Goal: Task Accomplishment & Management: Manage account settings

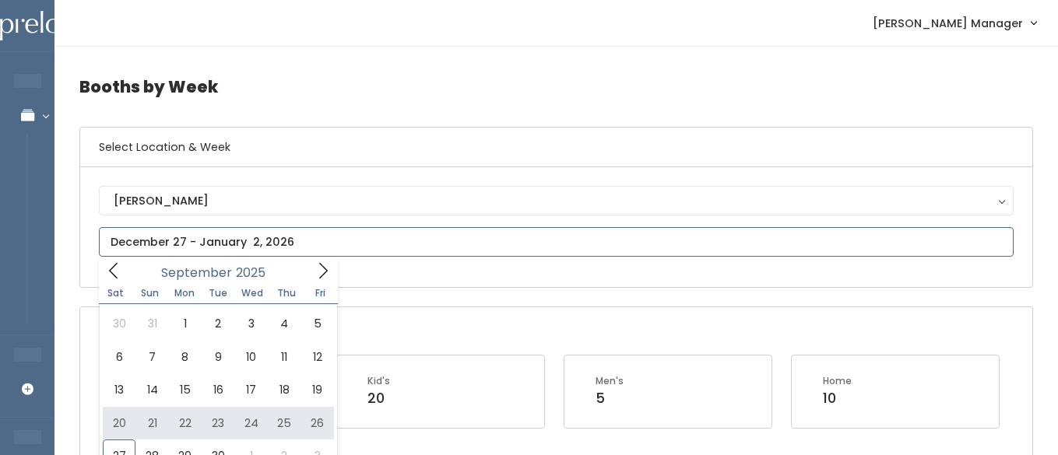
type input "[DATE] to [DATE]"
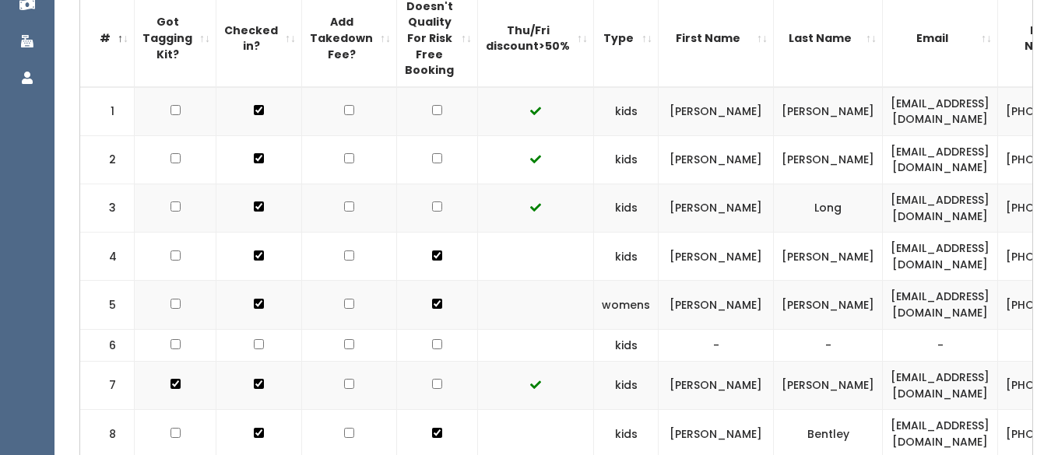
scroll to position [468, 0]
click at [432, 158] on input "checkbox" at bounding box center [437, 158] width 10 height 10
click at [432, 160] on input "checkbox" at bounding box center [437, 158] width 10 height 10
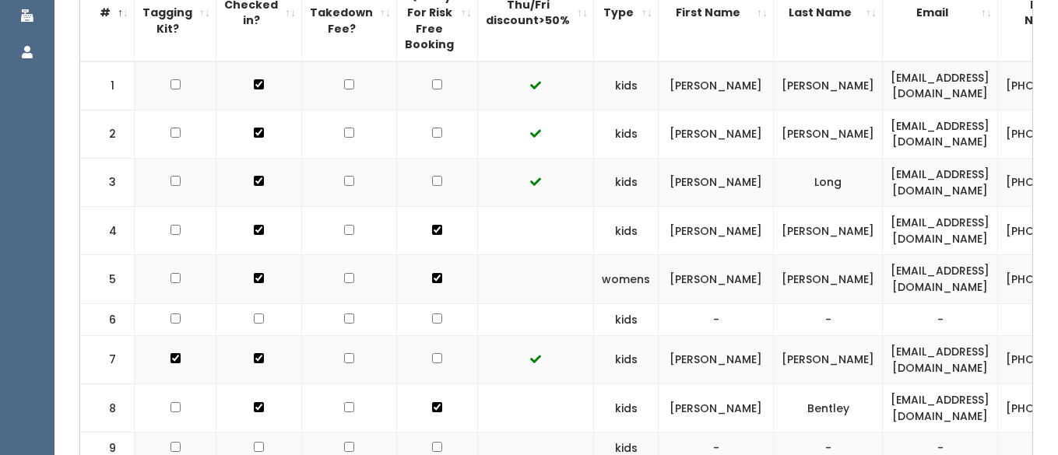
scroll to position [491, 0]
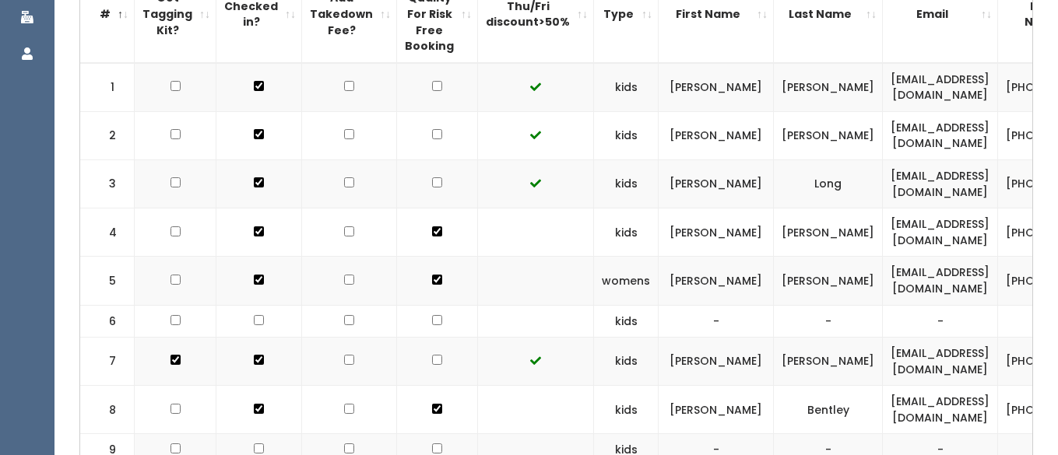
click at [432, 134] on input "checkbox" at bounding box center [437, 134] width 10 height 10
checkbox input "true"
click at [432, 183] on input "checkbox" at bounding box center [437, 182] width 10 height 10
checkbox input "true"
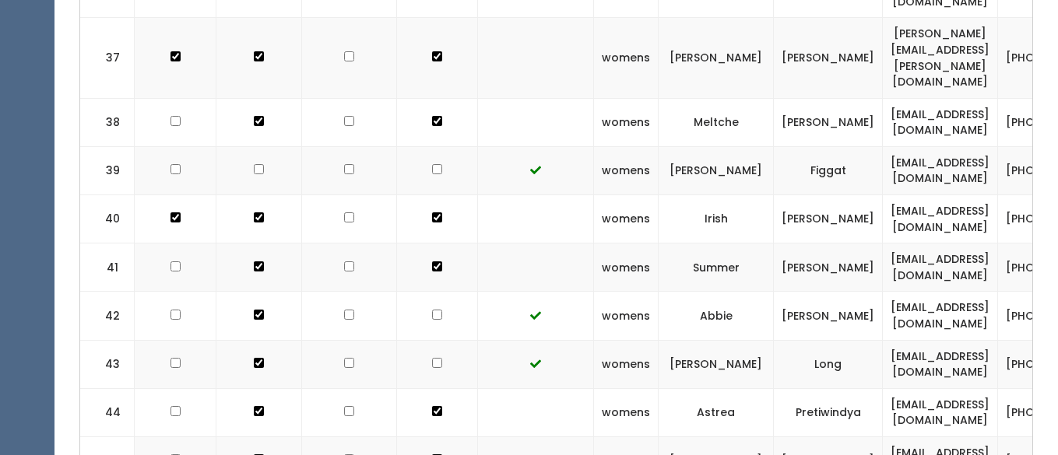
scroll to position [2085, 0]
click at [420, 341] on td at bounding box center [437, 365] width 81 height 48
click at [428, 341] on td at bounding box center [437, 365] width 81 height 48
click at [432, 359] on input "checkbox" at bounding box center [437, 364] width 10 height 10
checkbox input "true"
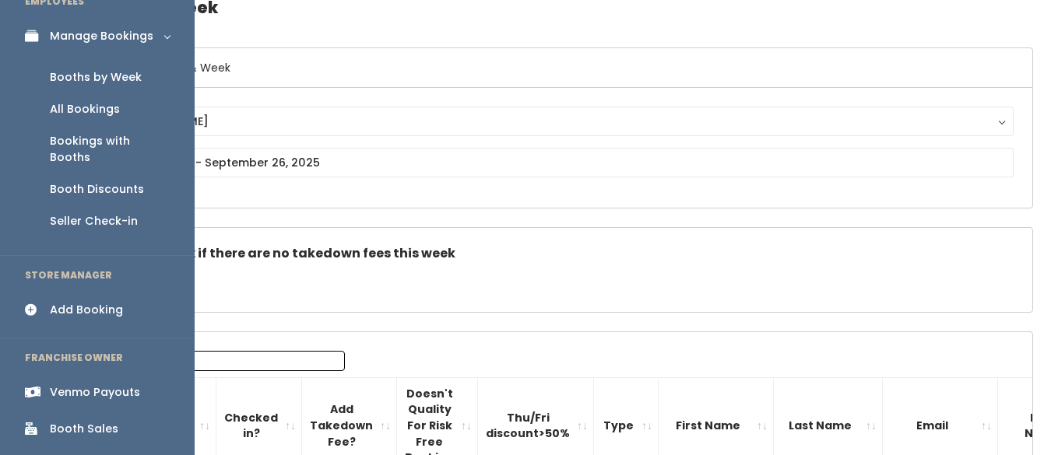
scroll to position [103, 0]
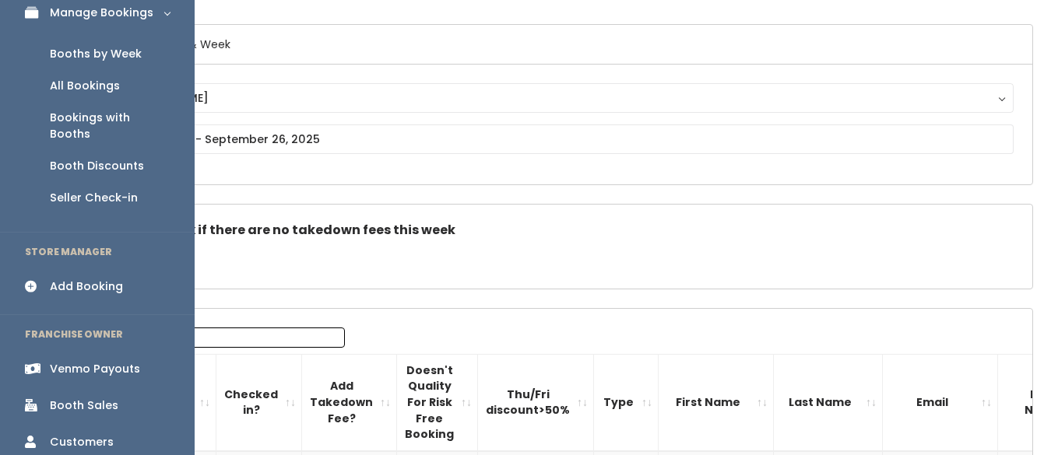
click at [111, 361] on div "Venmo Payouts" at bounding box center [95, 369] width 90 height 16
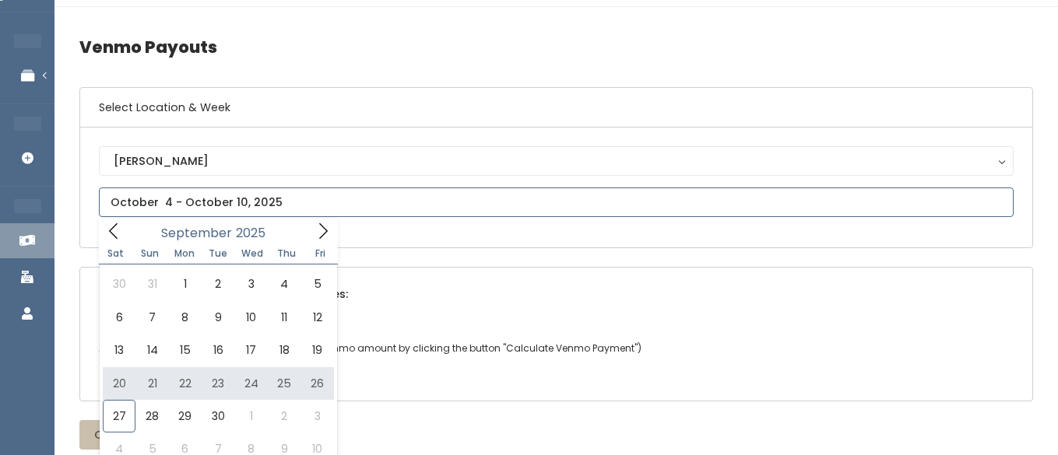
scroll to position [42, 0]
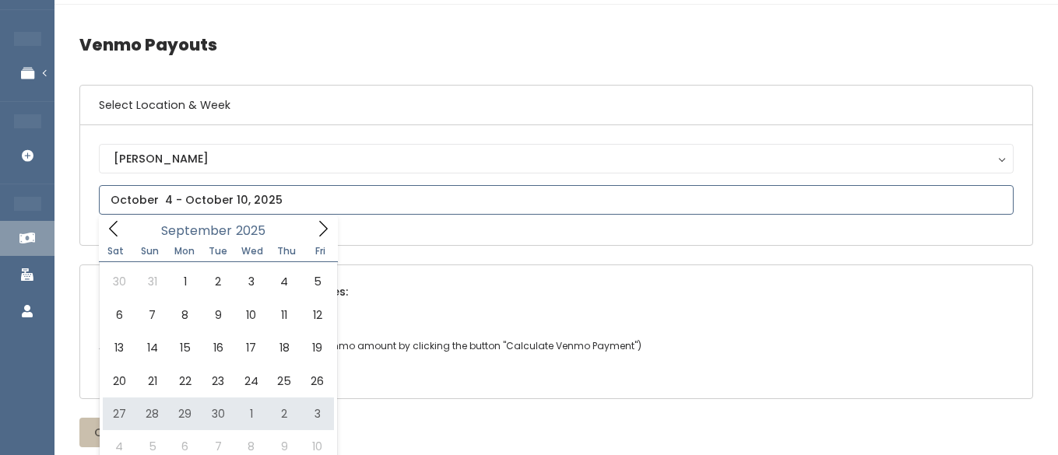
type input "September 27 to October 3"
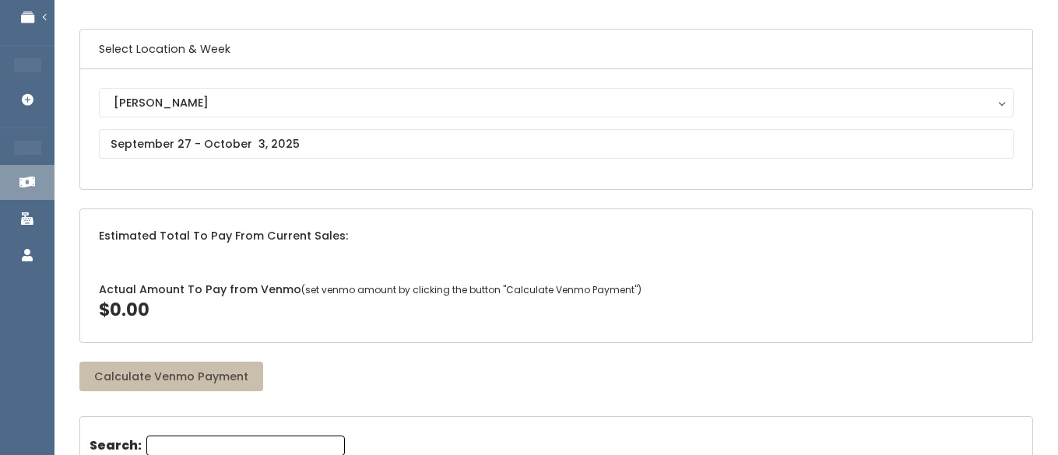
scroll to position [109, 0]
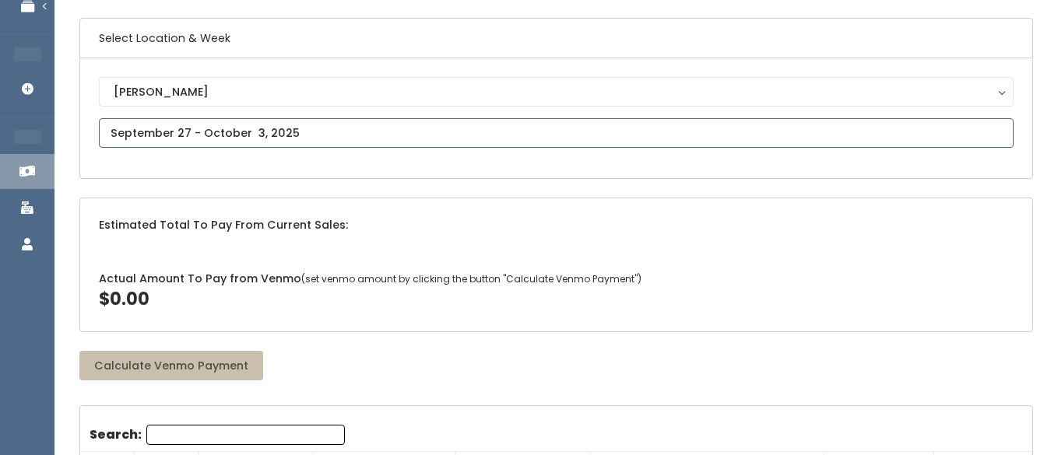
click at [291, 130] on input "text" at bounding box center [556, 133] width 914 height 30
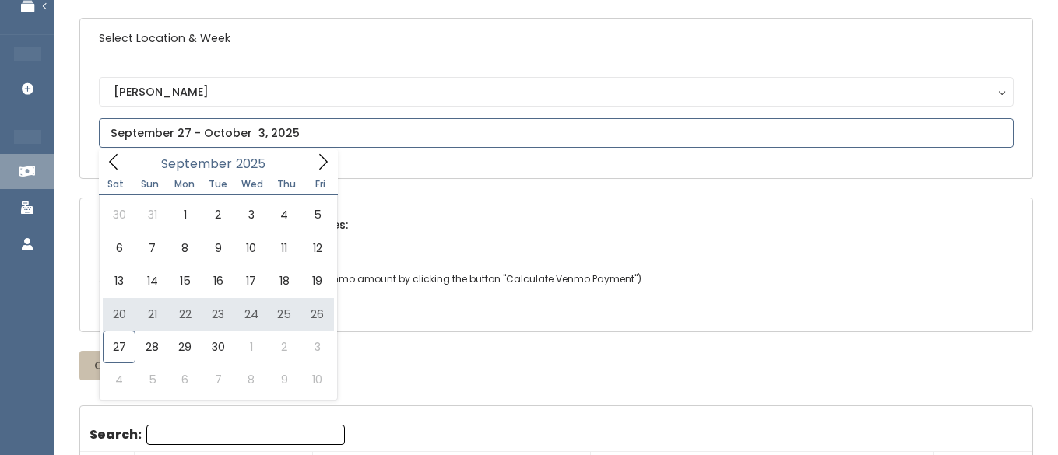
type input "[DATE] to [DATE]"
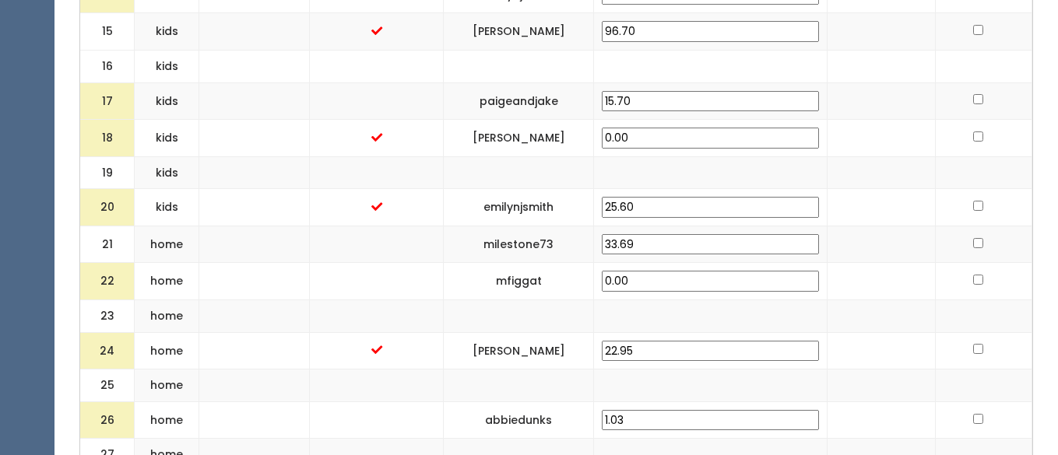
scroll to position [1153, 0]
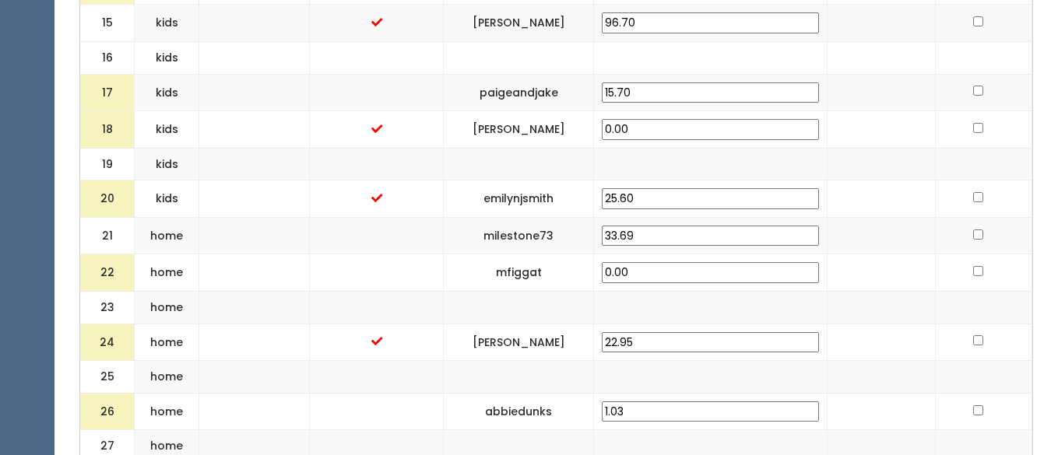
click at [706, 262] on input "0.00" at bounding box center [710, 272] width 217 height 21
type input "0"
type input "25.00"
click at [444, 255] on td at bounding box center [377, 272] width 134 height 37
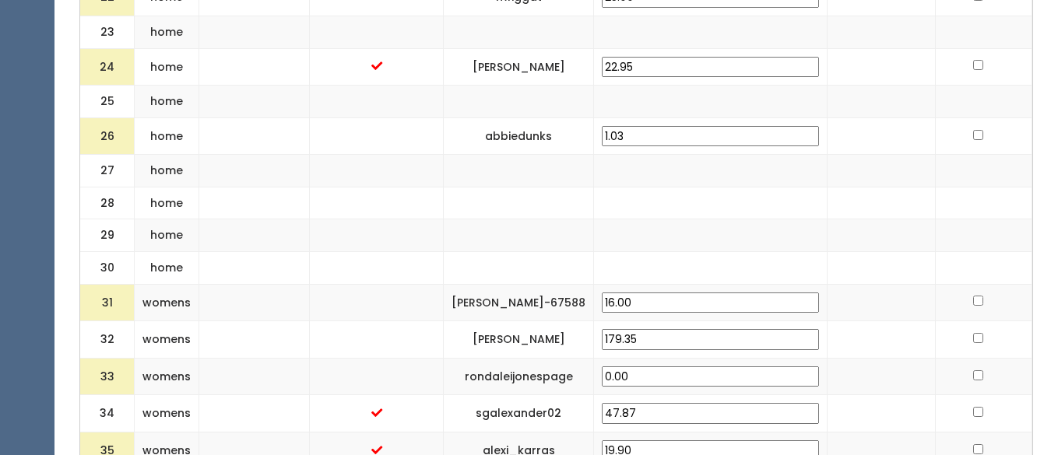
scroll to position [1430, 0]
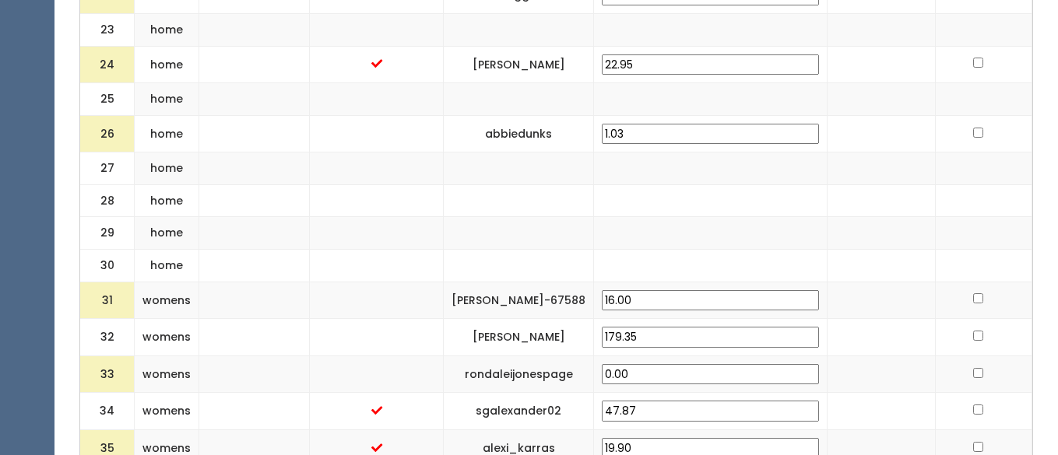
click at [707, 290] on input "16.00" at bounding box center [710, 300] width 217 height 21
type input "1"
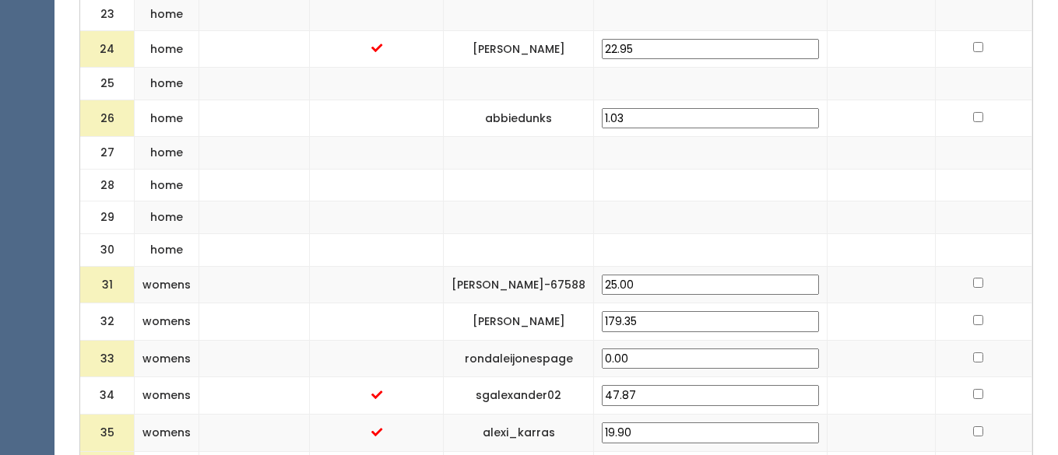
scroll to position [1455, 0]
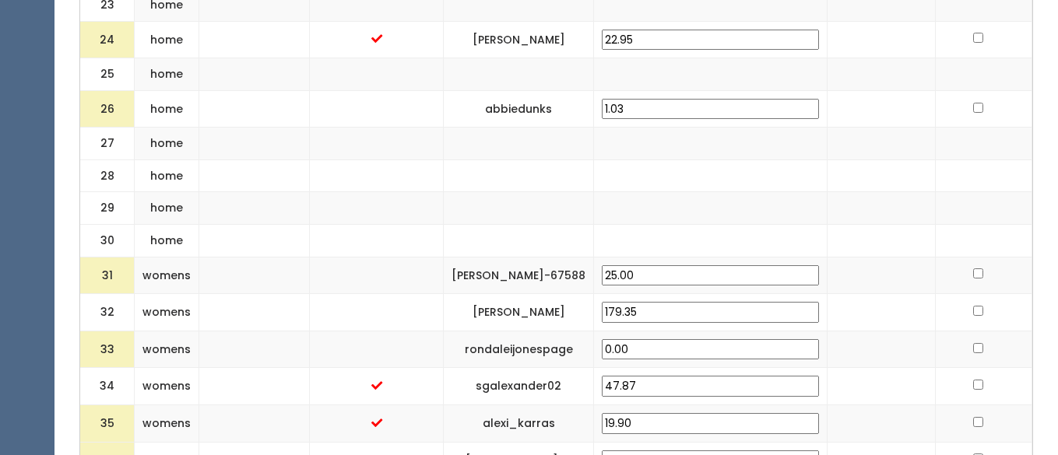
type input "25.00"
click at [444, 263] on td at bounding box center [377, 275] width 134 height 37
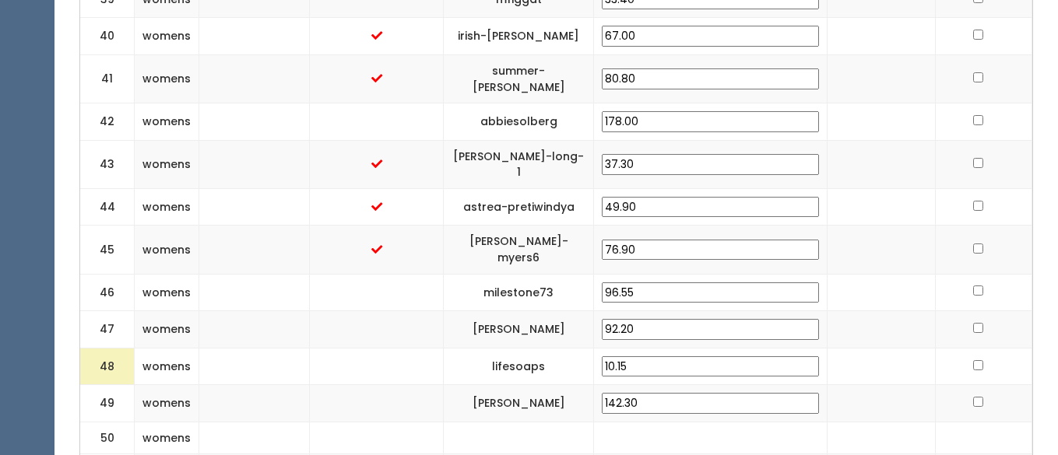
scroll to position [2040, 0]
click at [721, 356] on input "10.15" at bounding box center [710, 366] width 217 height 21
type input "1"
type input "25.00"
click at [444, 347] on td at bounding box center [377, 365] width 134 height 37
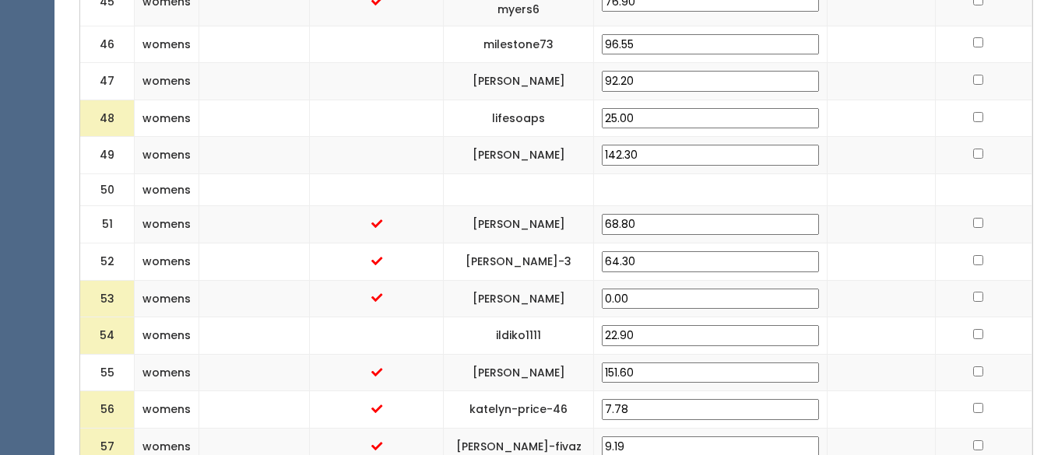
scroll to position [2297, 0]
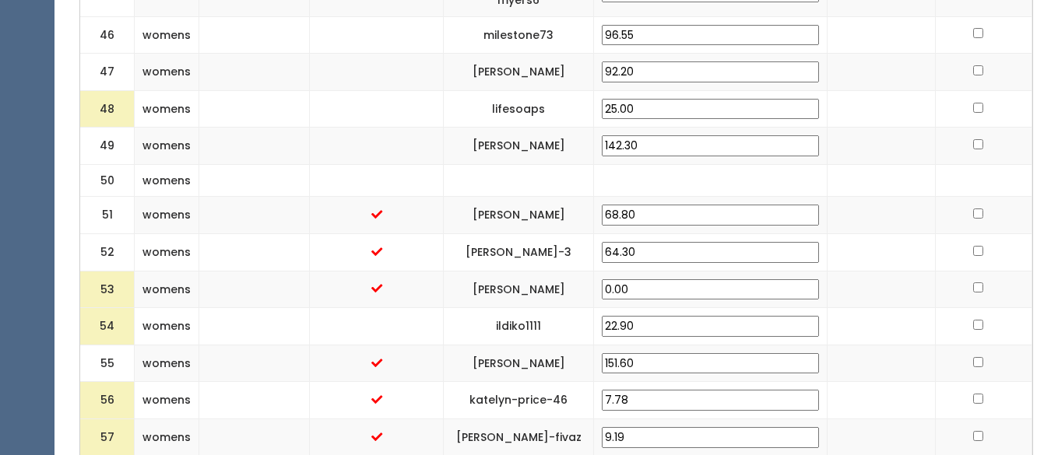
click at [716, 316] on input "22.90" at bounding box center [710, 326] width 217 height 21
type input "2"
type input "25.00"
click at [444, 308] on td at bounding box center [377, 326] width 134 height 37
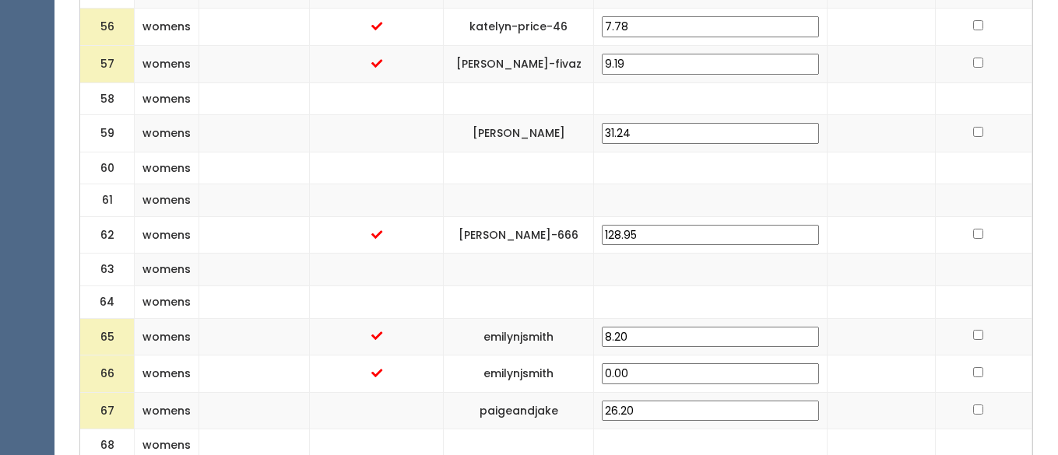
scroll to position [2672, 0]
click at [709, 399] on input "26.20" at bounding box center [710, 409] width 217 height 21
click at [444, 391] on td at bounding box center [377, 409] width 134 height 37
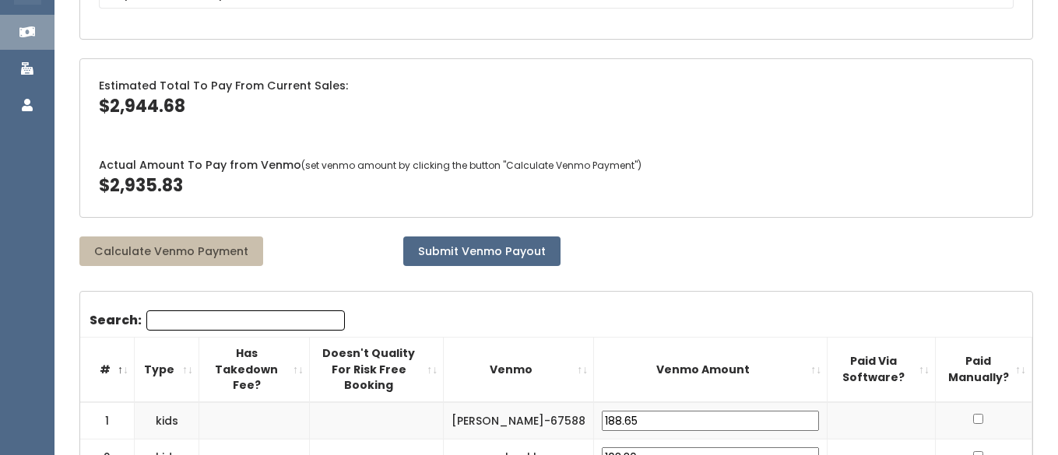
scroll to position [0, 0]
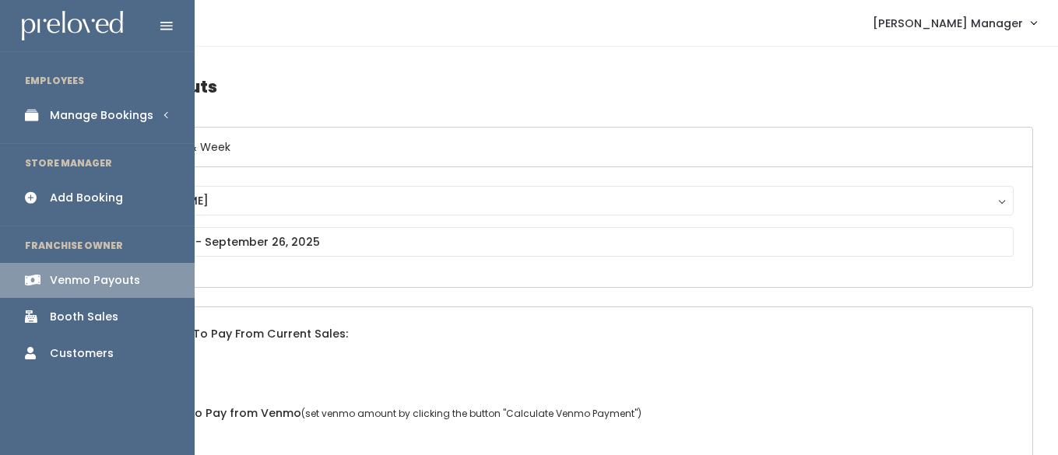
click at [58, 112] on div "Manage Bookings" at bounding box center [102, 115] width 104 height 16
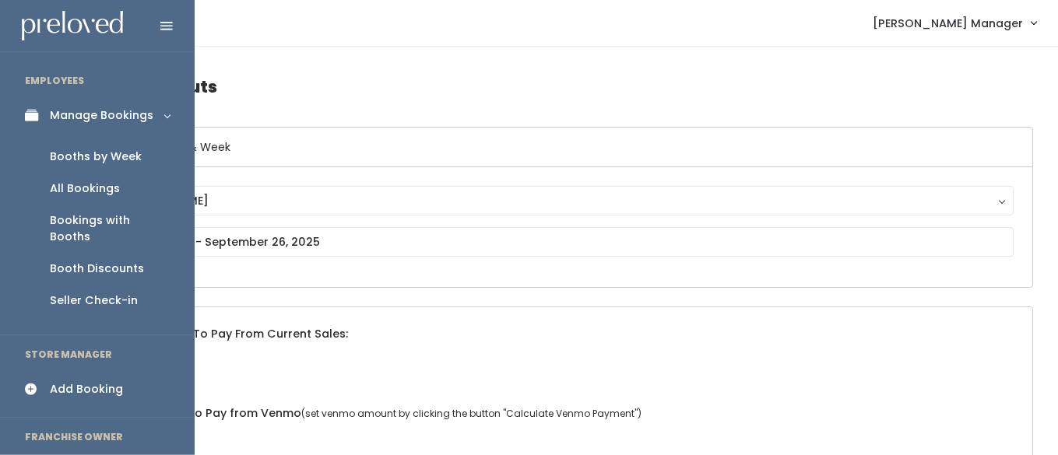
click at [71, 156] on div "Booths by Week" at bounding box center [96, 157] width 92 height 16
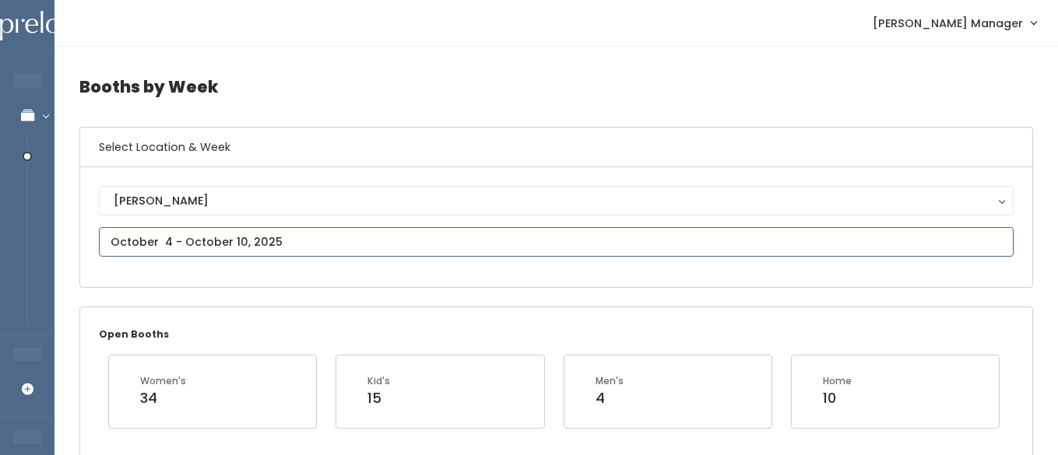
click at [169, 243] on input "text" at bounding box center [556, 242] width 914 height 30
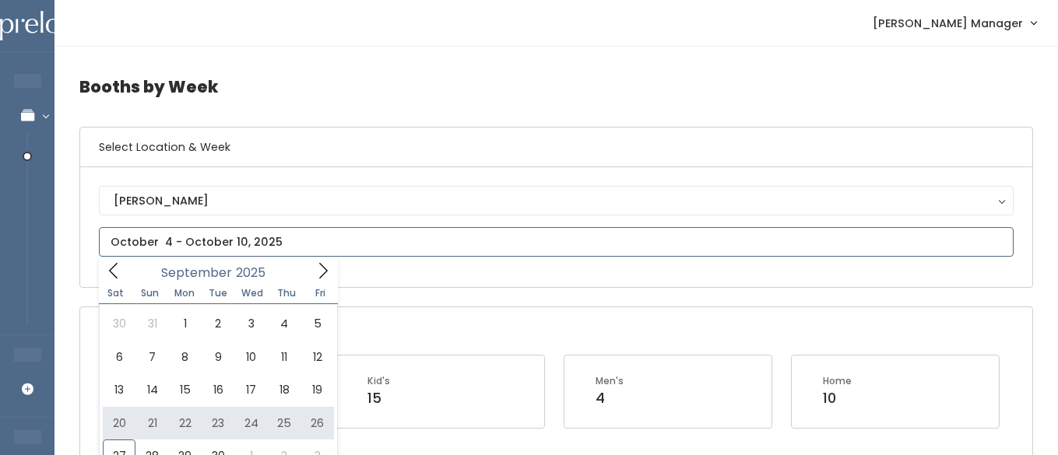
type input "September 20 to September 26"
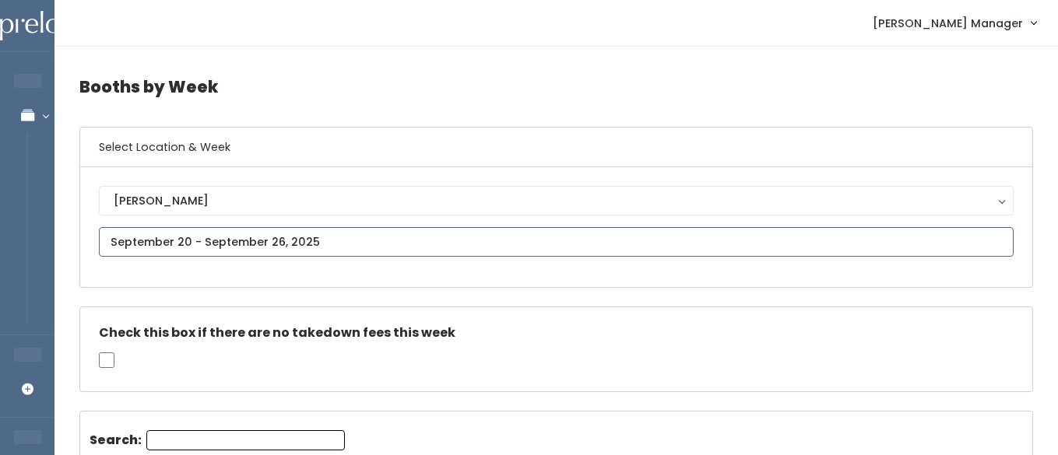
click at [288, 236] on input "text" at bounding box center [556, 242] width 914 height 30
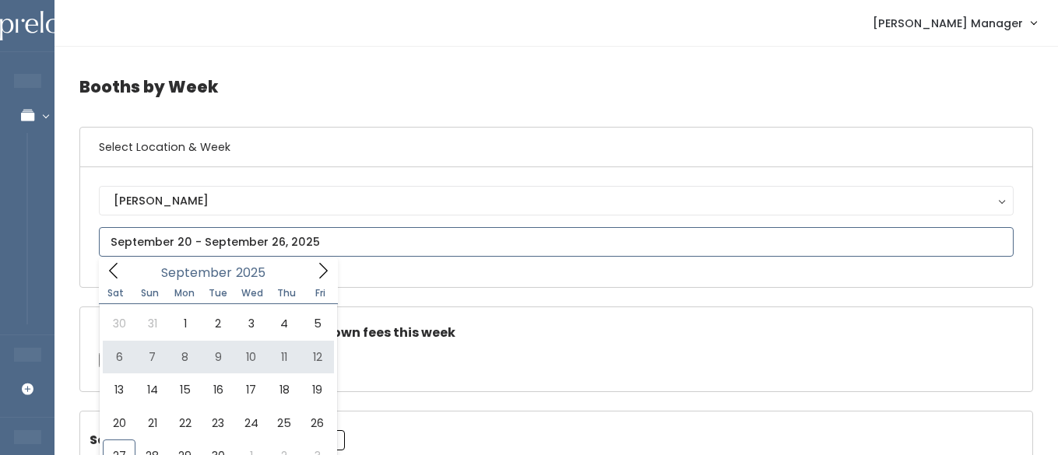
scroll to position [50, 0]
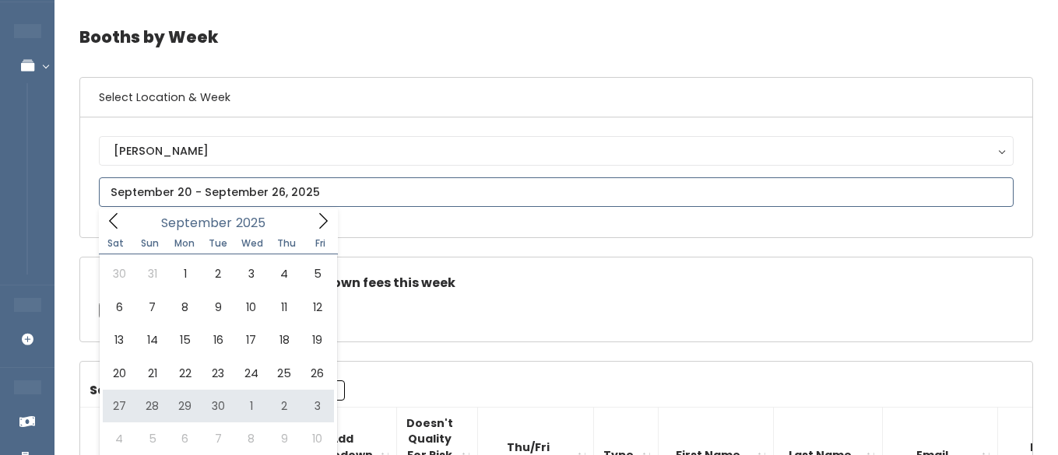
type input "September 27 to October 3"
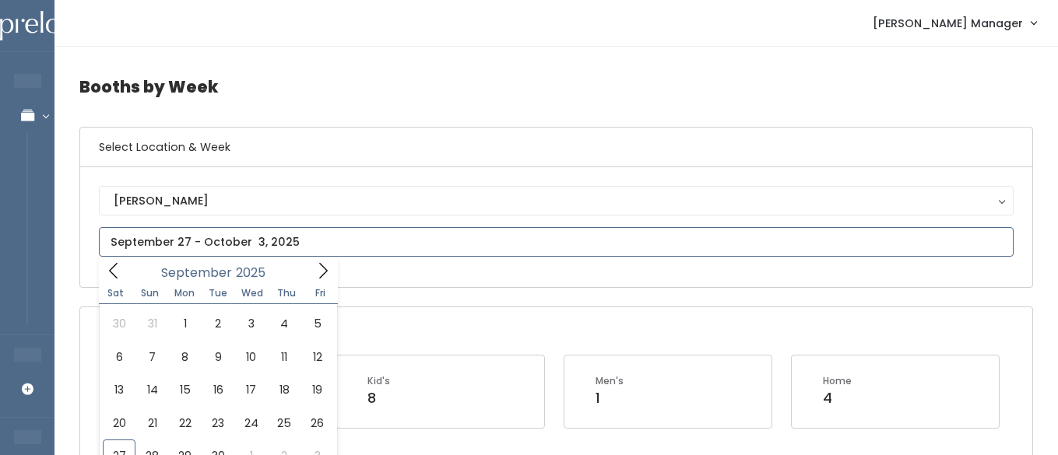
click at [266, 238] on input "text" at bounding box center [556, 242] width 914 height 30
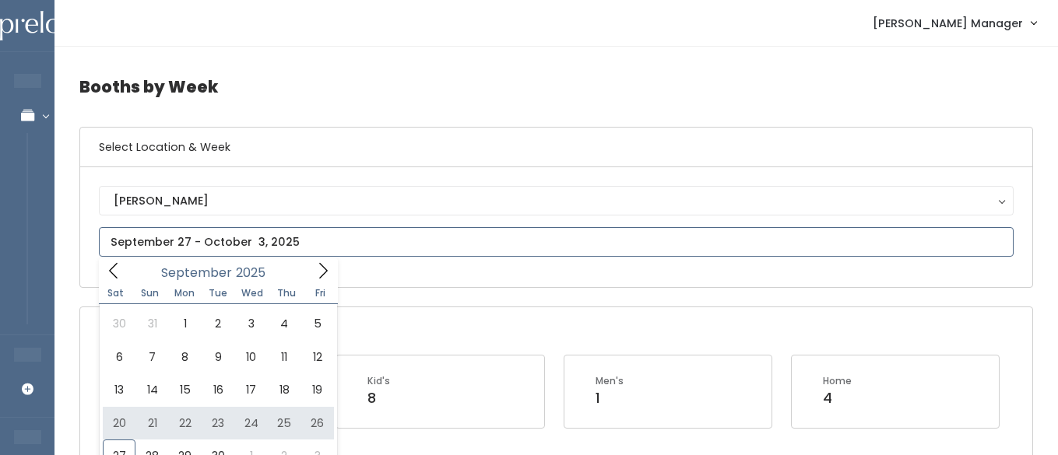
type input "September 20 to September 26"
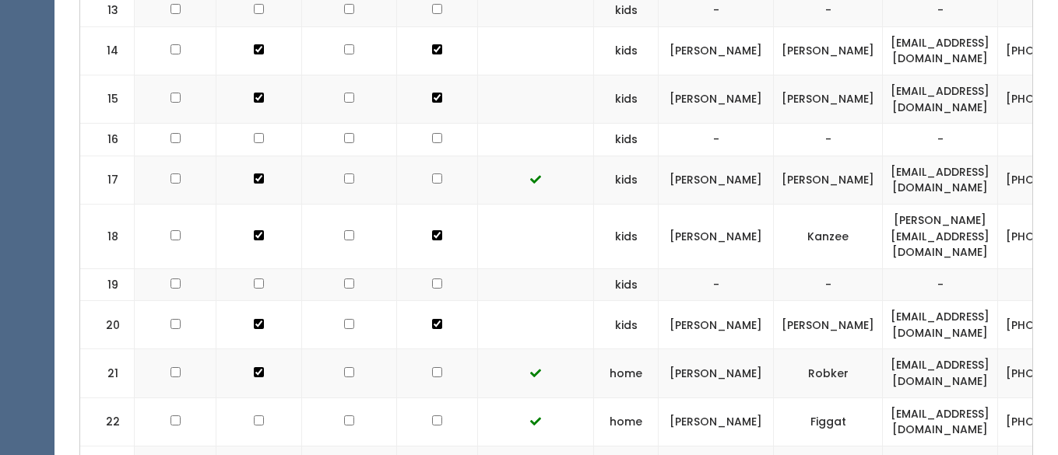
scroll to position [1088, 0]
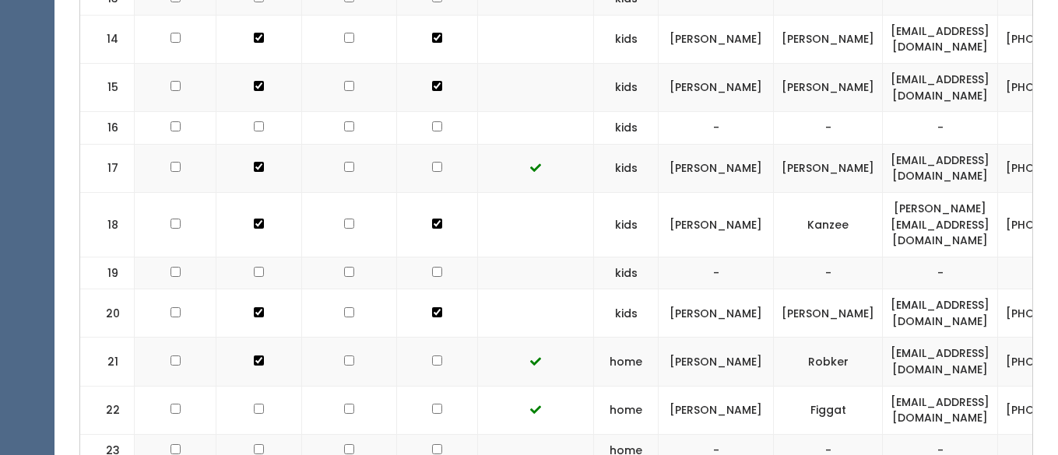
click at [432, 356] on input "checkbox" at bounding box center [437, 361] width 10 height 10
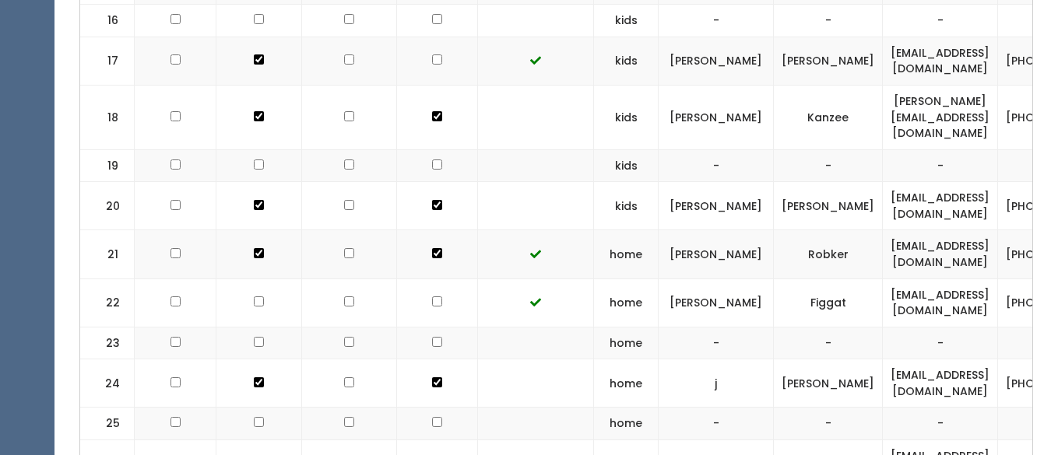
scroll to position [1199, 0]
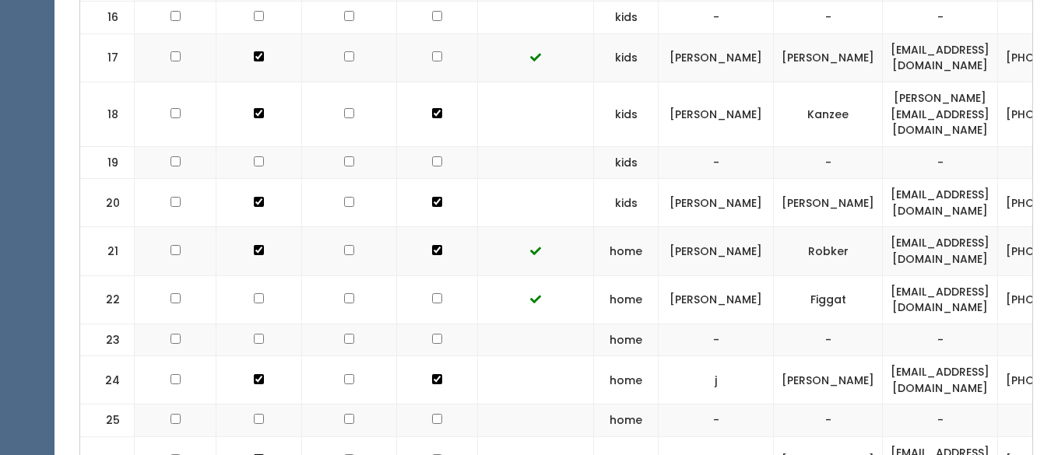
click at [432, 245] on input "checkbox" at bounding box center [437, 250] width 10 height 10
checkbox input "false"
click at [344, 245] on input "checkbox" at bounding box center [349, 250] width 10 height 10
checkbox input "true"
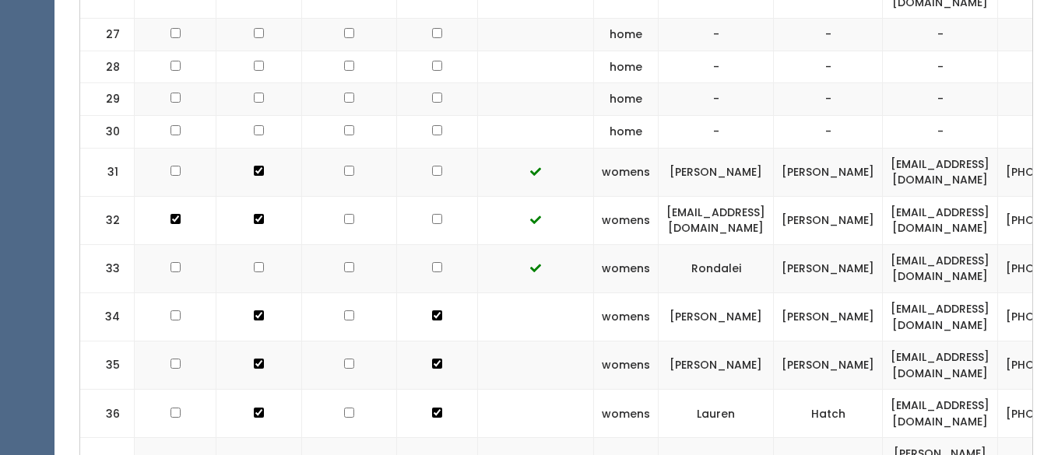
scroll to position [1754, 0]
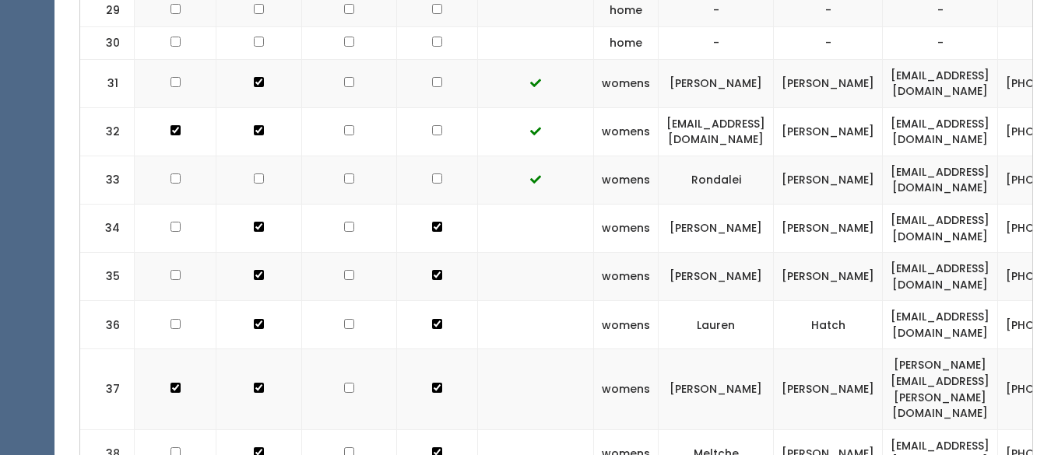
click at [344, 319] on input "checkbox" at bounding box center [349, 324] width 10 height 10
checkbox input "true"
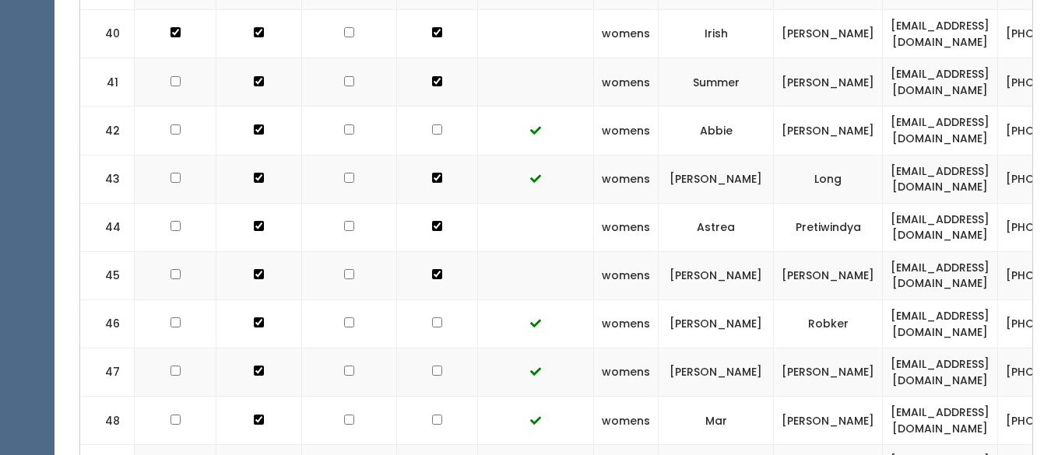
scroll to position [2277, 0]
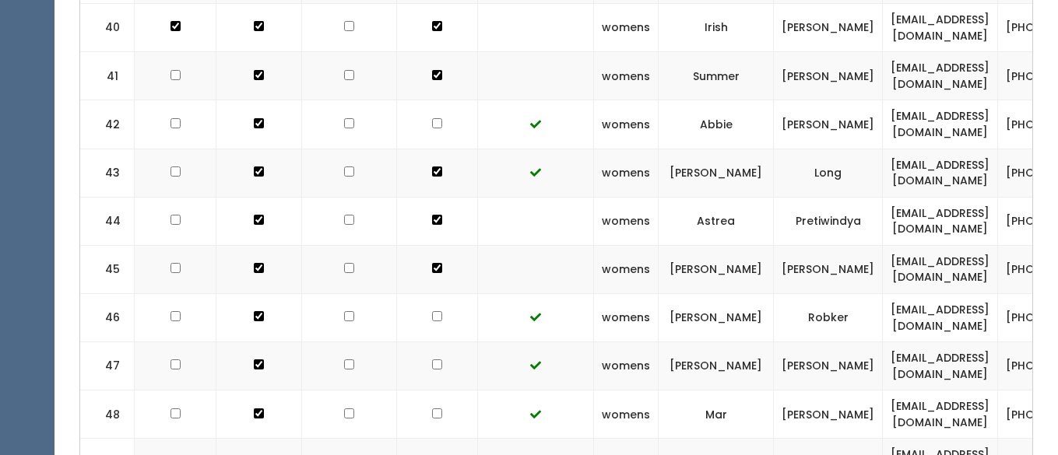
click at [344, 311] on input "checkbox" at bounding box center [349, 316] width 10 height 10
checkbox input "true"
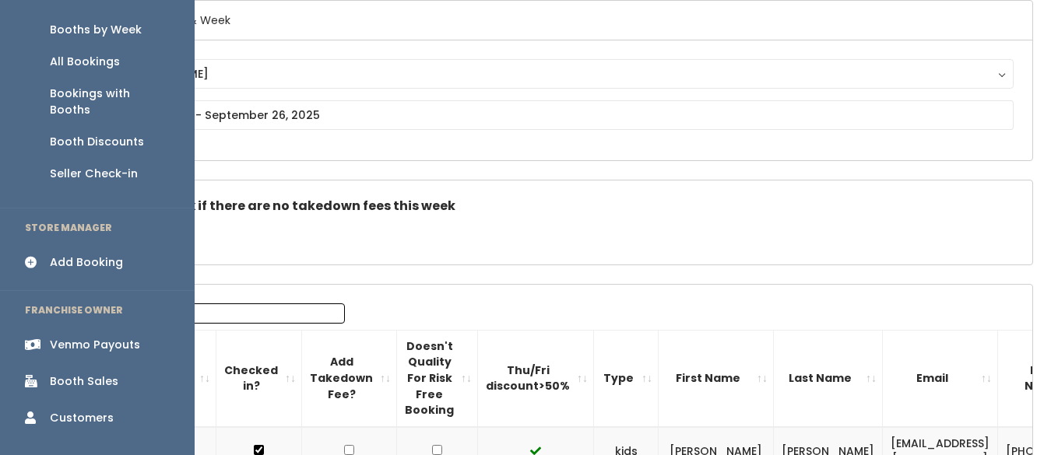
scroll to position [131, 0]
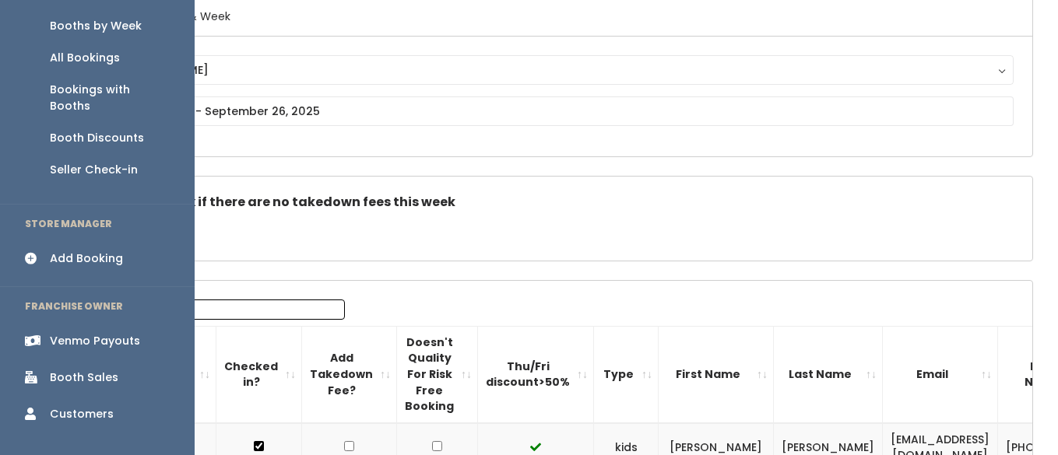
click at [89, 333] on div "Venmo Payouts" at bounding box center [95, 341] width 90 height 16
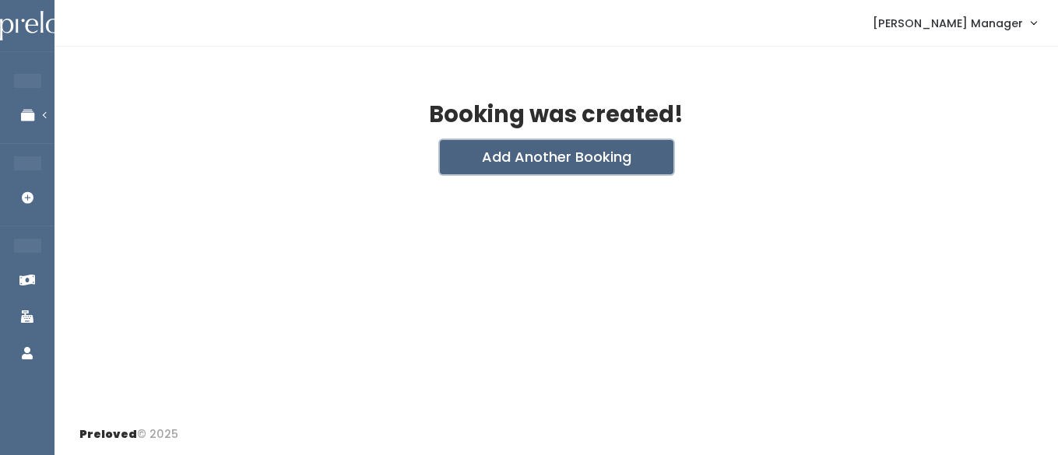
click at [476, 162] on button "Add Another Booking" at bounding box center [556, 157] width 233 height 34
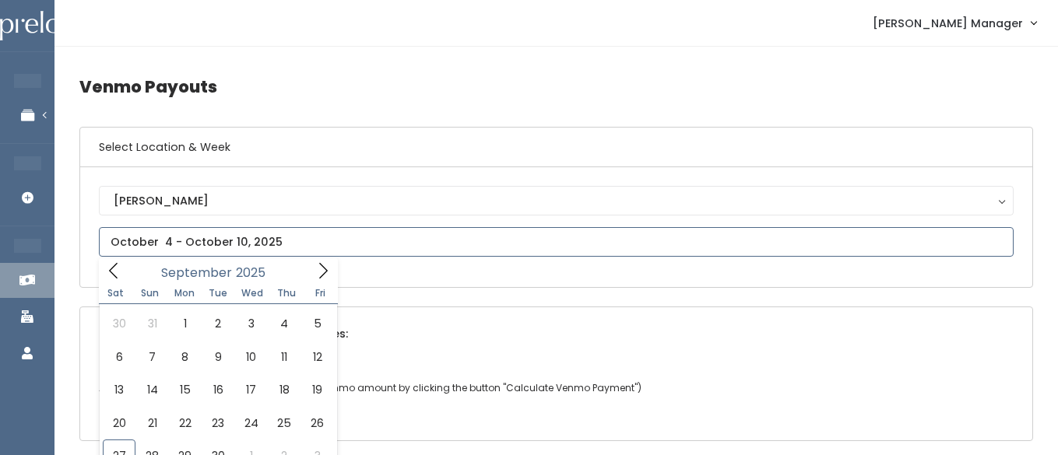
click at [131, 240] on input "text" at bounding box center [556, 242] width 914 height 30
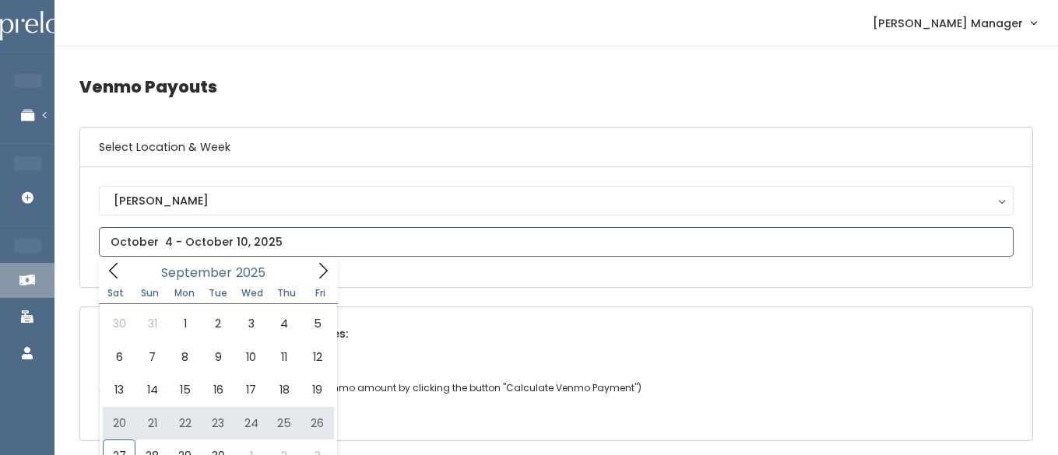
type input "[DATE] to [DATE]"
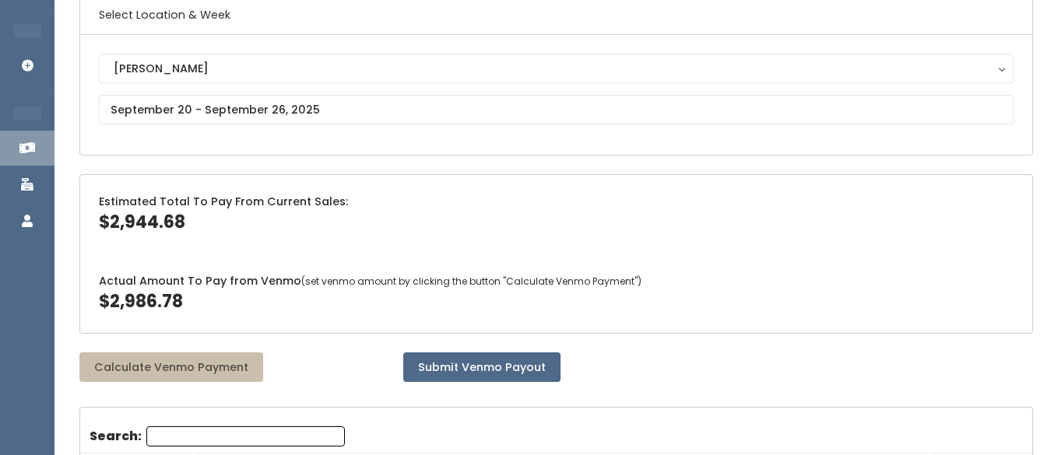
scroll to position [135, 0]
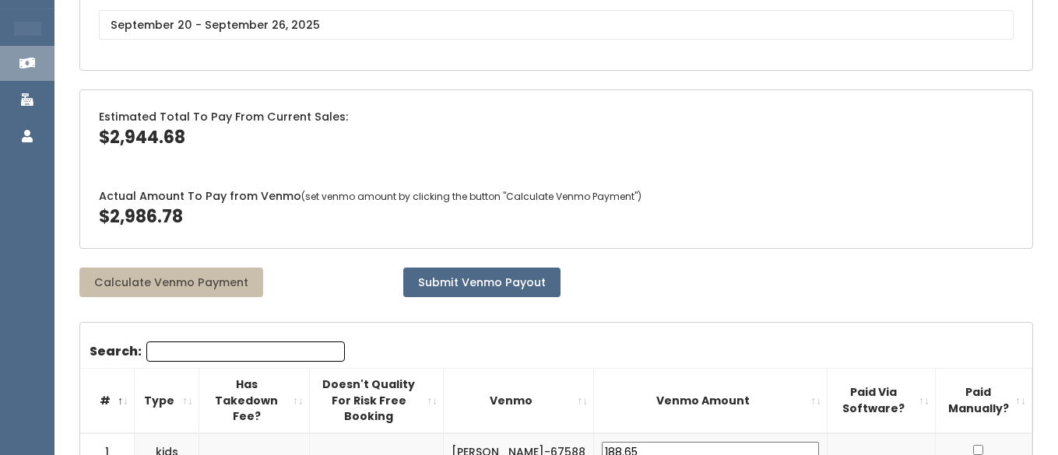
scroll to position [230, 0]
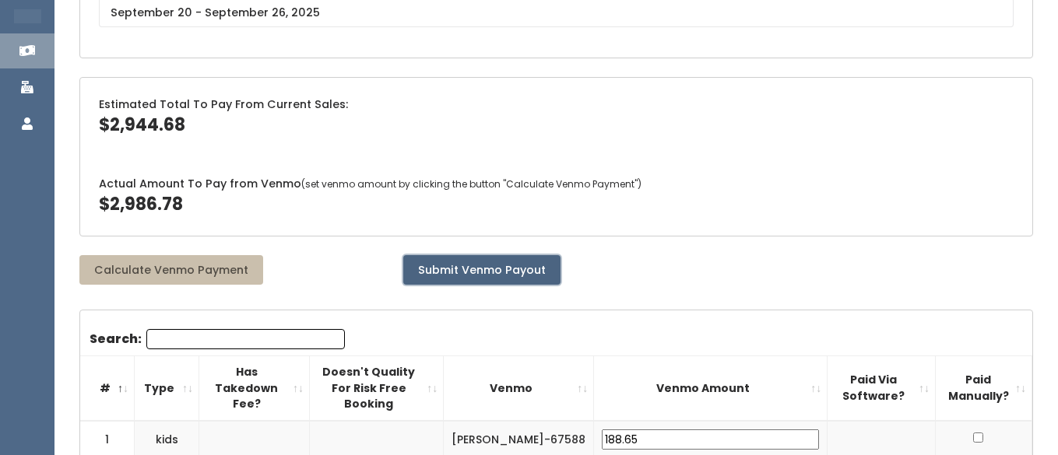
click at [462, 282] on button "Submit Venmo Payout" at bounding box center [481, 270] width 157 height 30
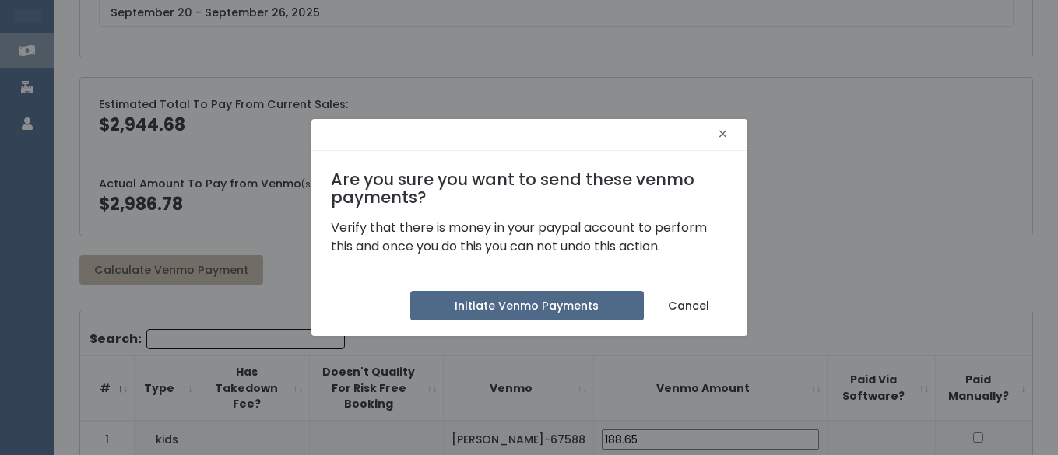
click at [719, 134] on span "×" at bounding box center [723, 134] width 10 height 24
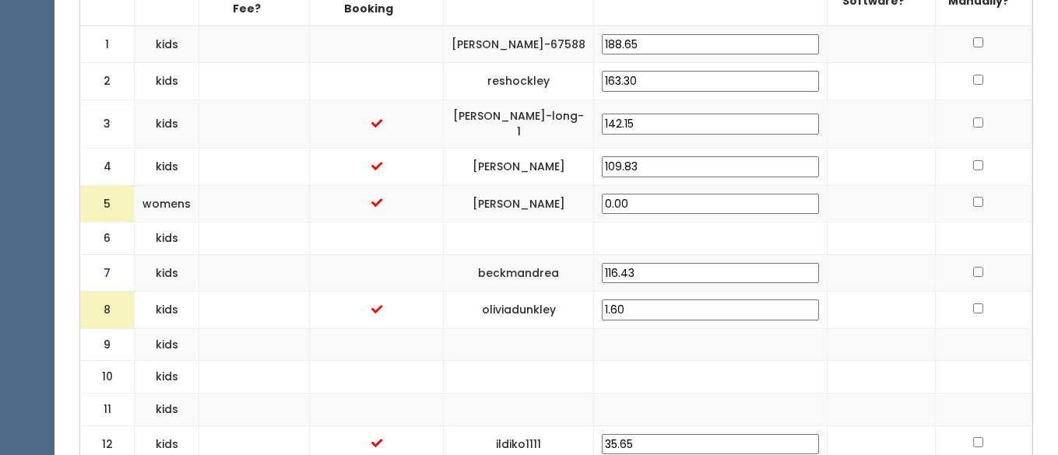
scroll to position [0, 0]
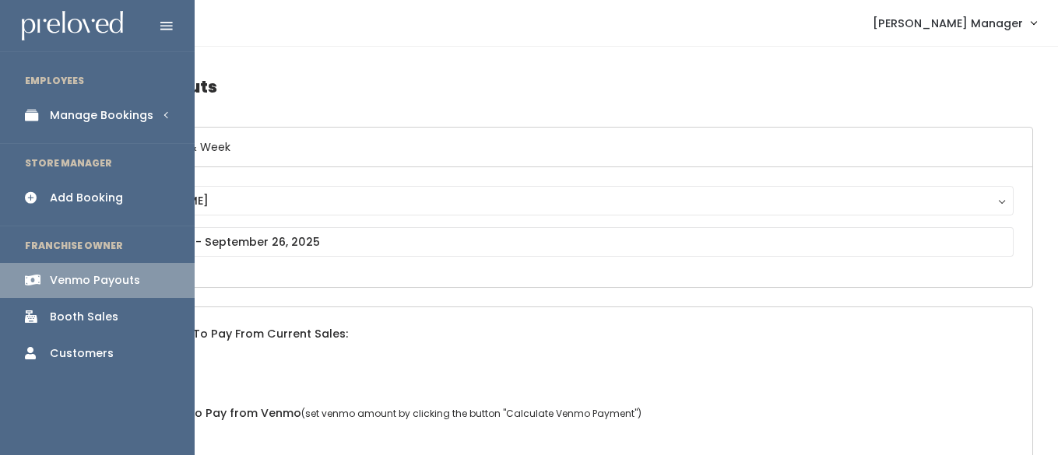
click at [83, 112] on div "Manage Bookings" at bounding box center [102, 115] width 104 height 16
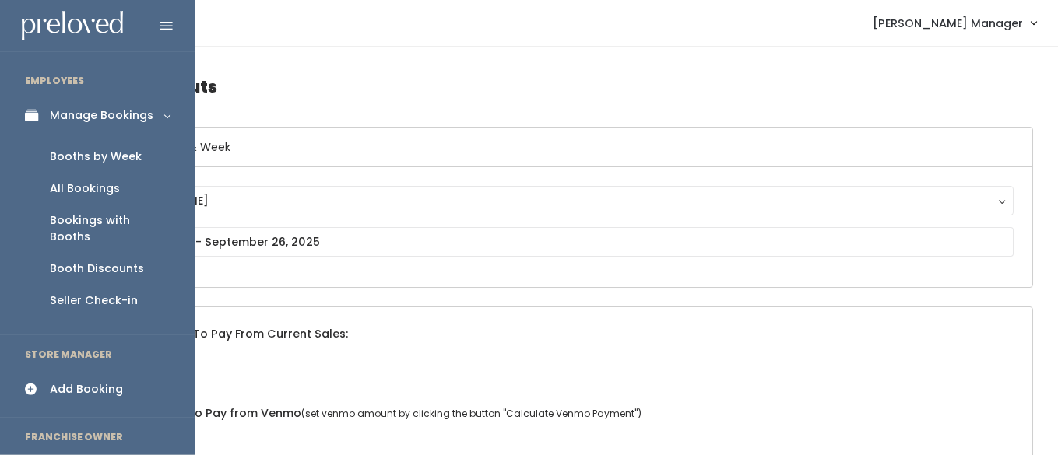
click at [110, 152] on div "Booths by Week" at bounding box center [96, 157] width 92 height 16
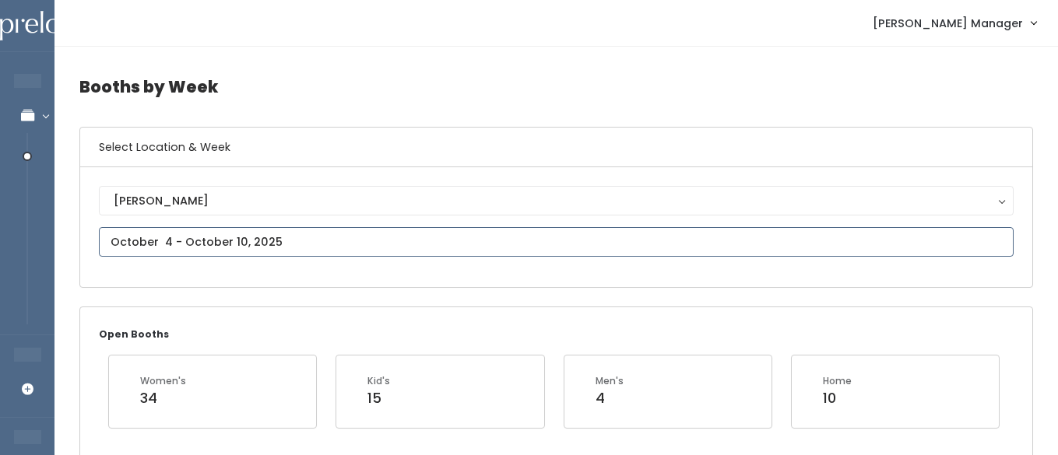
click at [177, 245] on input "text" at bounding box center [556, 242] width 914 height 30
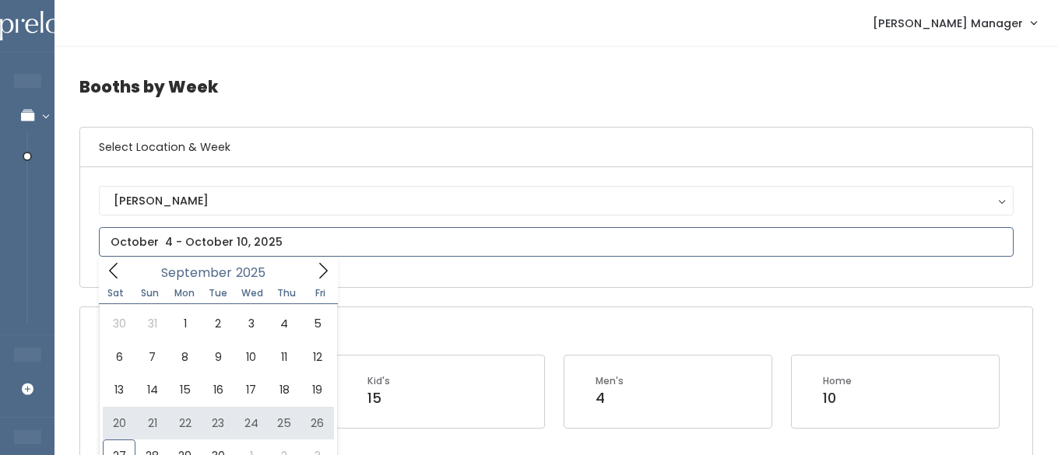
type input "September 20 to September 26"
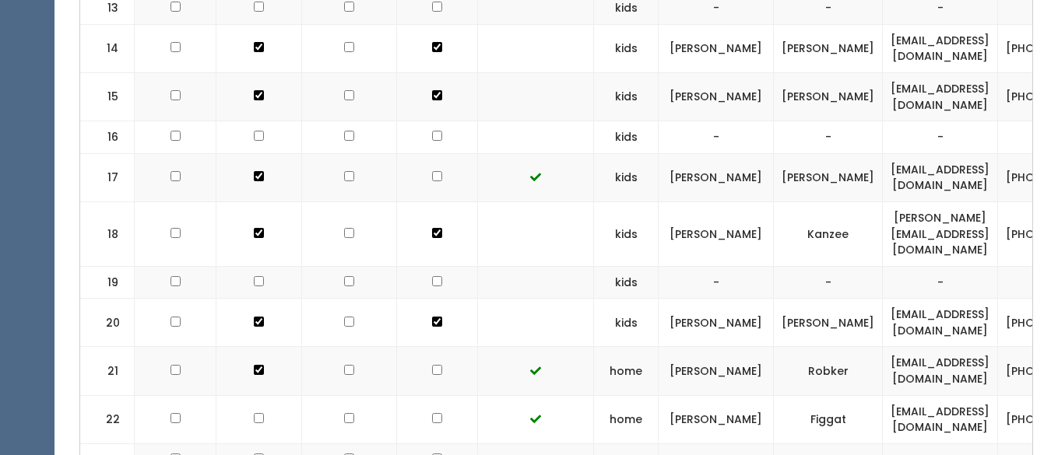
scroll to position [1081, 0]
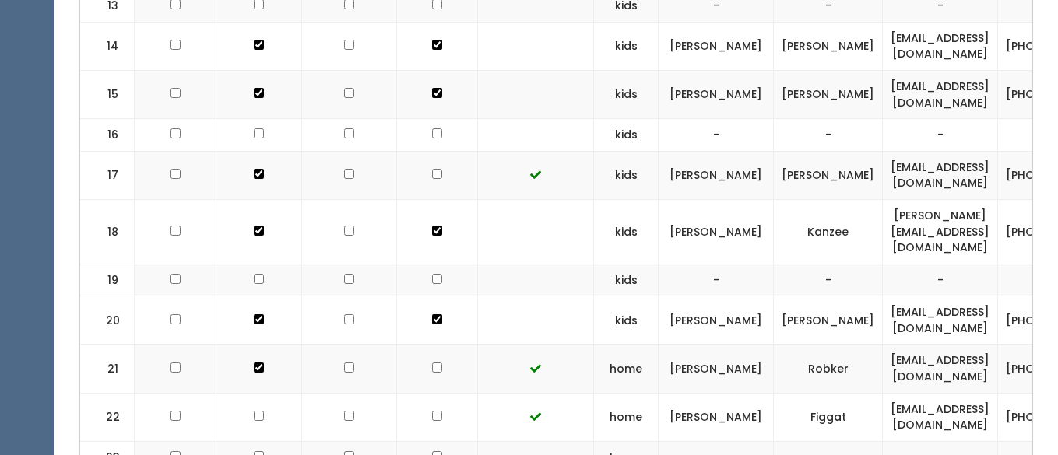
click at [344, 363] on input "checkbox" at bounding box center [349, 368] width 10 height 10
checkbox input "true"
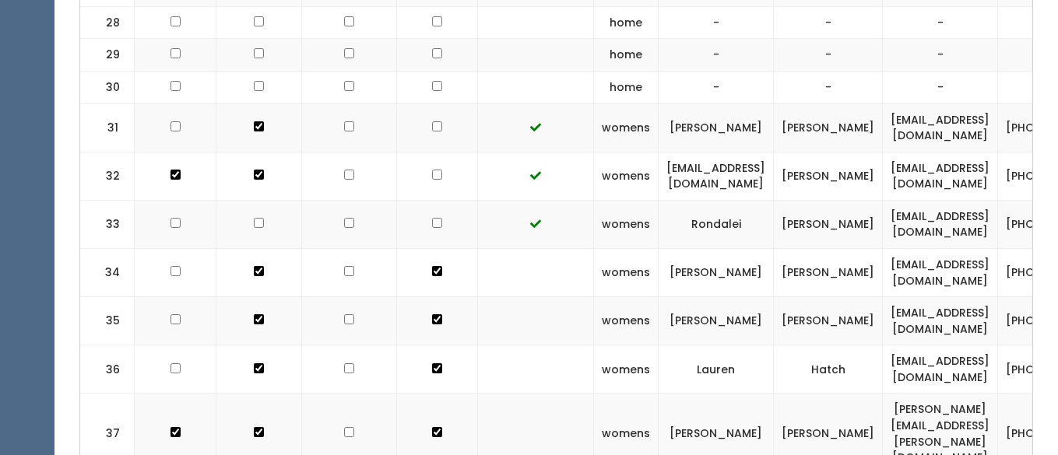
scroll to position [1711, 0]
click at [344, 363] on input "checkbox" at bounding box center [349, 368] width 10 height 10
checkbox input "true"
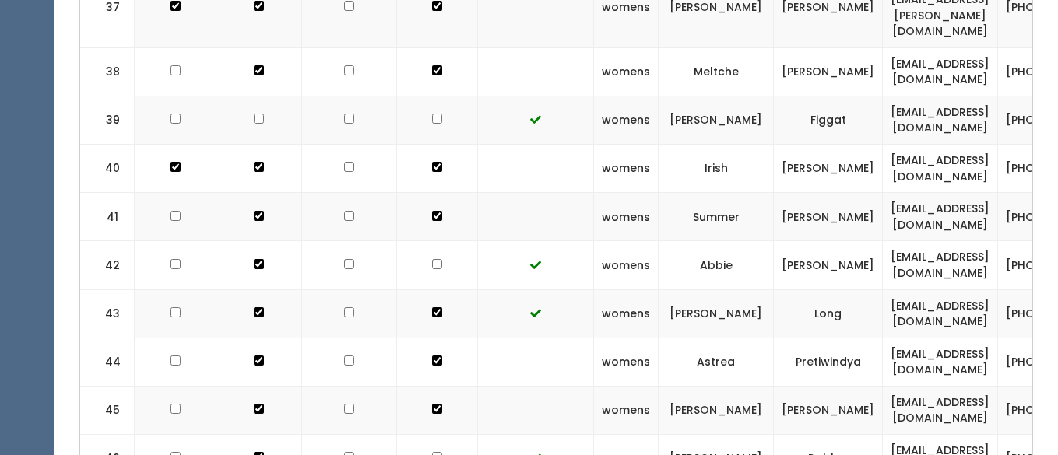
scroll to position [2169, 0]
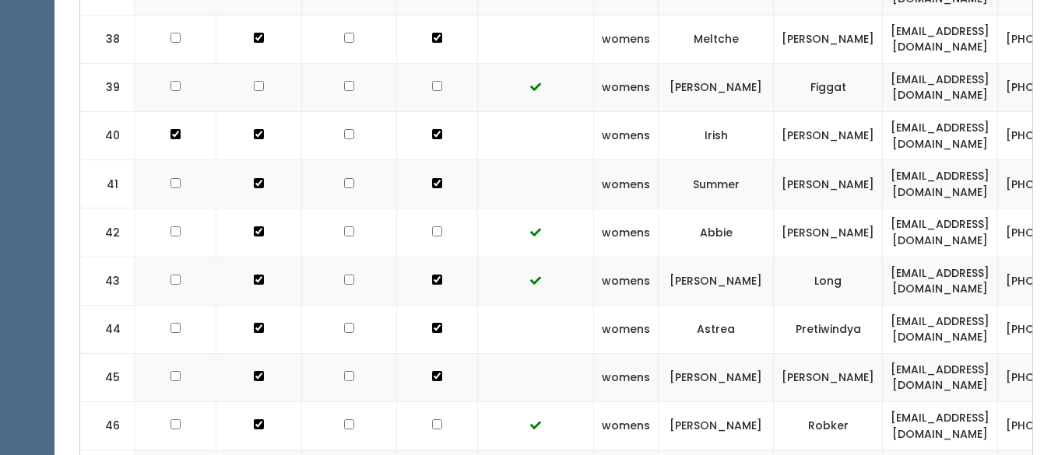
click at [344, 419] on input "checkbox" at bounding box center [349, 424] width 10 height 10
checkbox input "true"
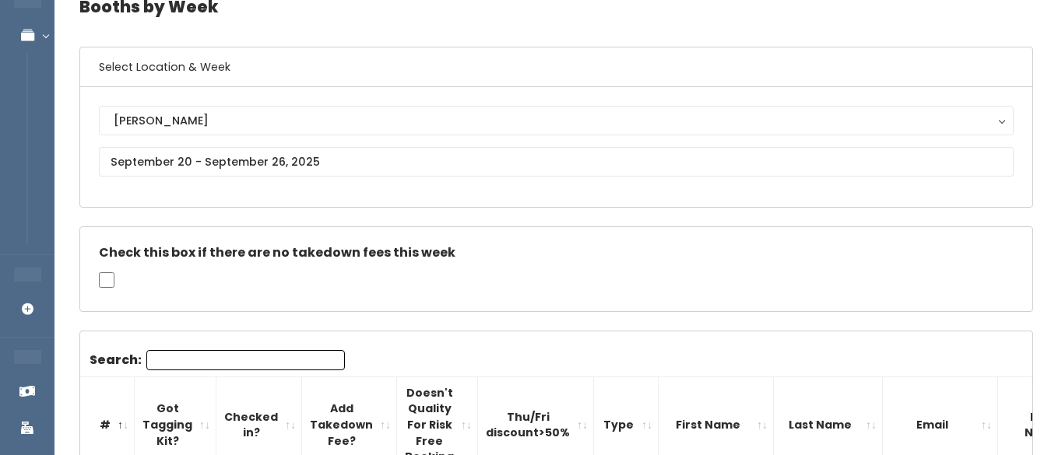
scroll to position [0, 0]
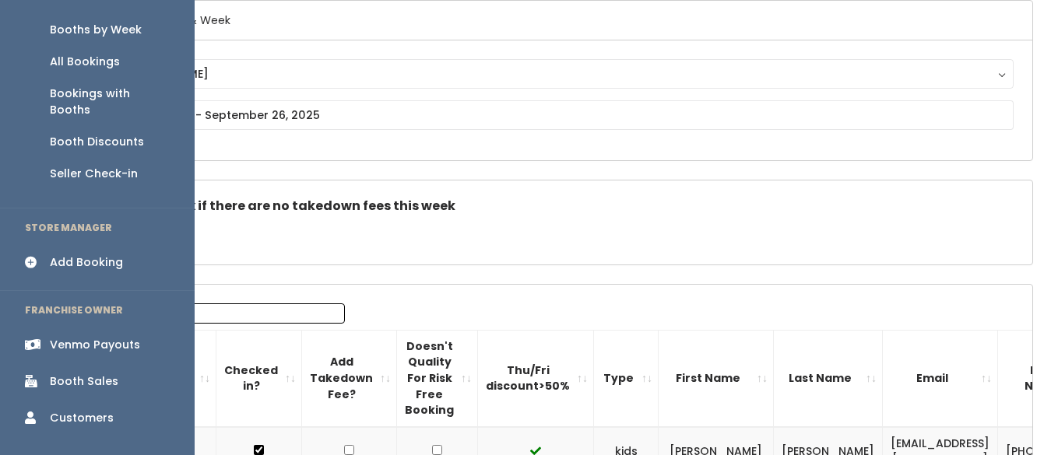
scroll to position [141, 0]
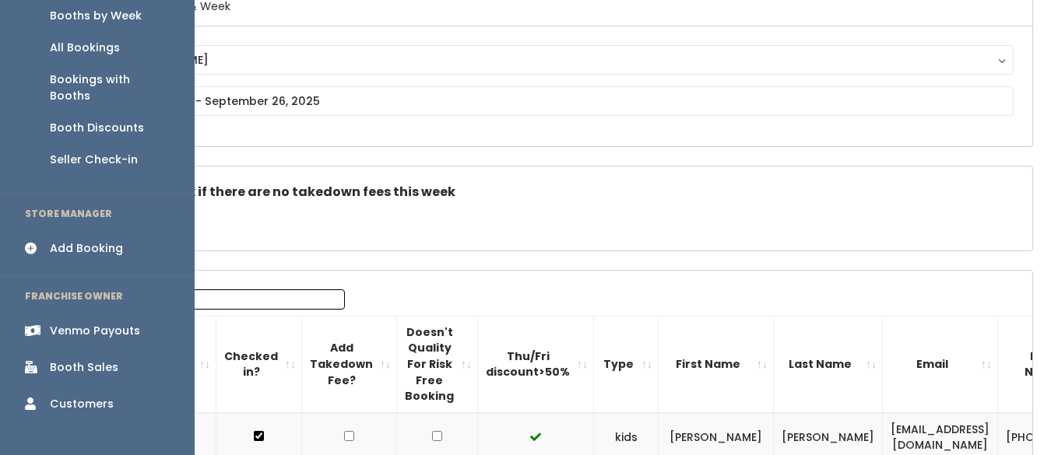
click at [90, 323] on div "Venmo Payouts" at bounding box center [95, 331] width 90 height 16
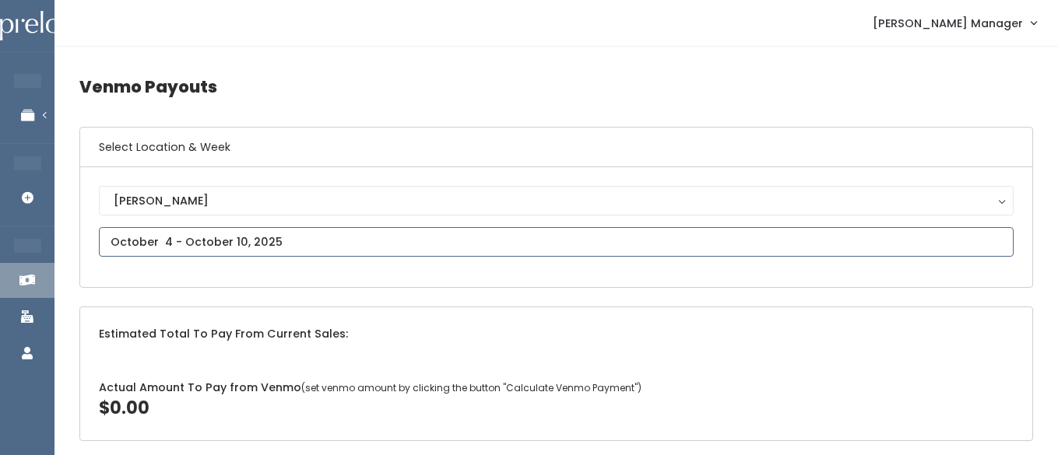
click at [233, 241] on input "text" at bounding box center [556, 242] width 914 height 30
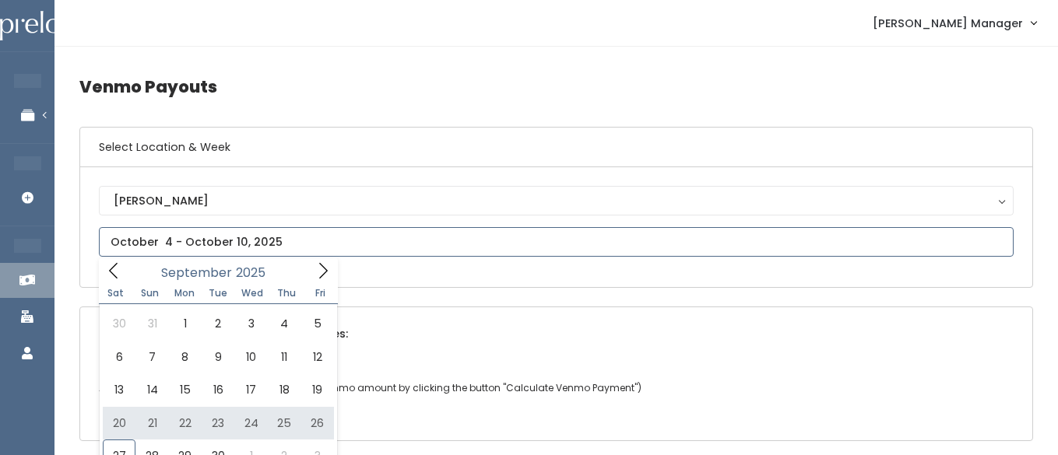
type input "[DATE] to [DATE]"
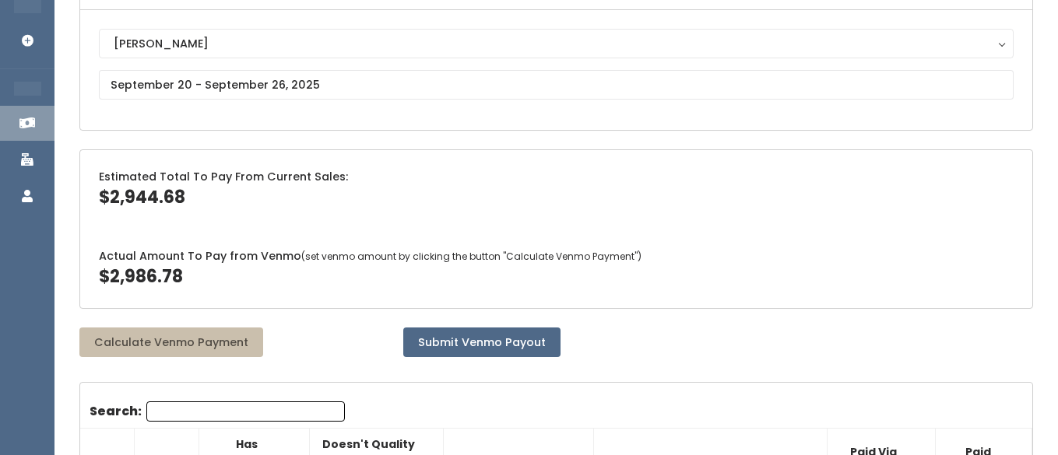
scroll to position [163, 0]
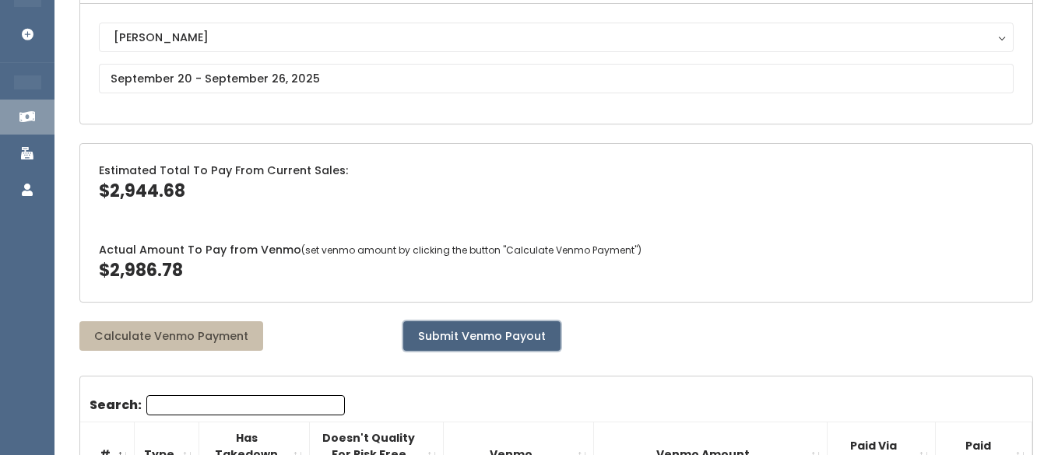
click at [419, 330] on button "Submit Venmo Payout" at bounding box center [481, 336] width 157 height 30
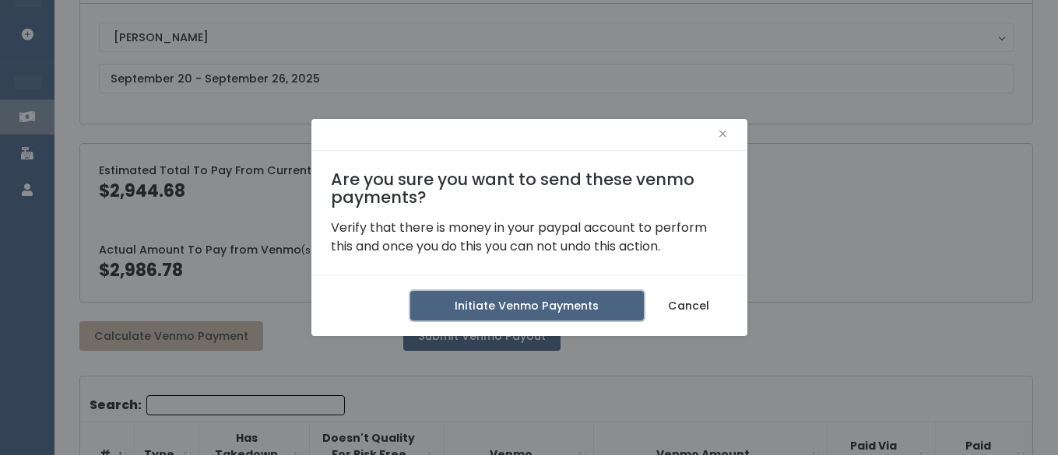
click at [481, 311] on button "Initiate Venmo Payments" at bounding box center [526, 306] width 233 height 30
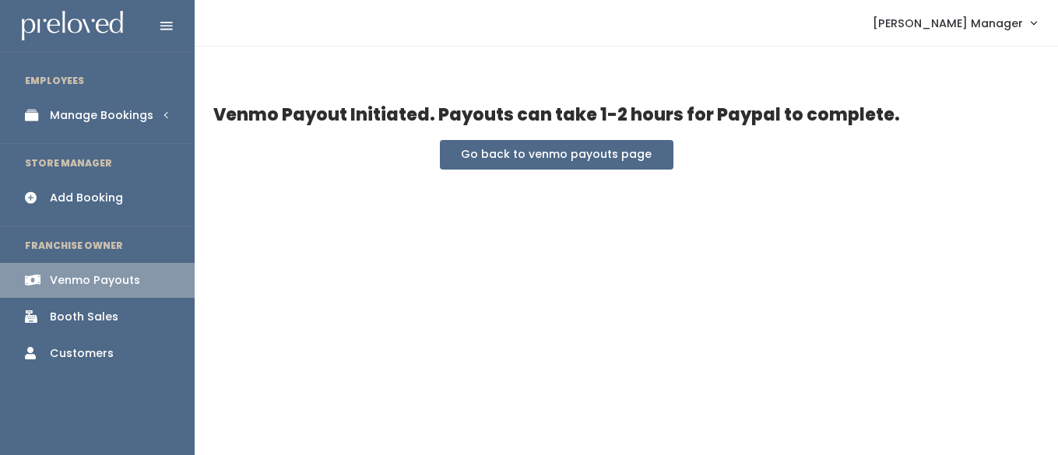
click at [55, 113] on div "Manage Bookings" at bounding box center [102, 115] width 104 height 16
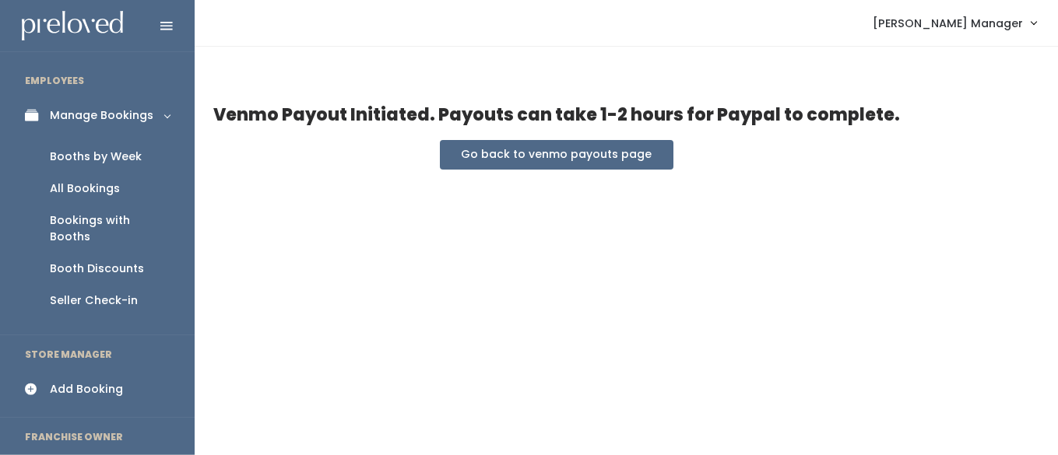
click at [80, 159] on div "Booths by Week" at bounding box center [96, 157] width 92 height 16
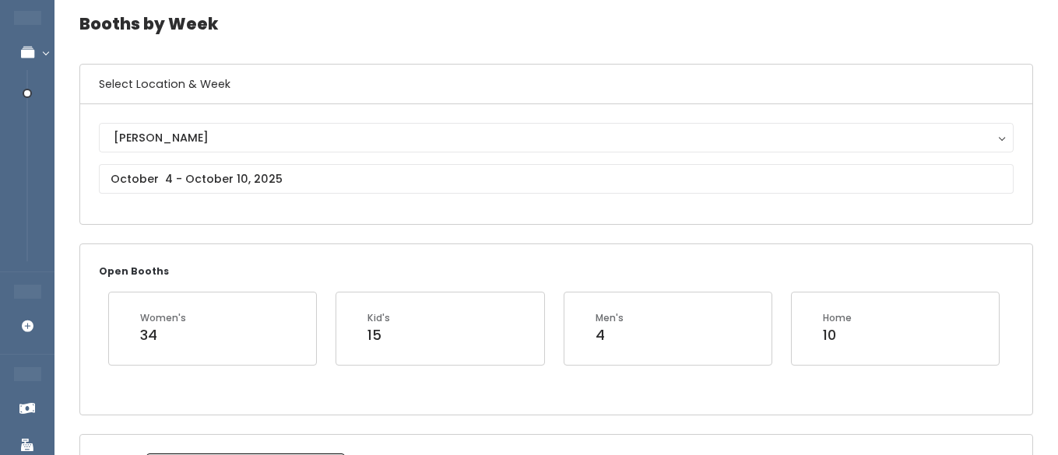
scroll to position [69, 0]
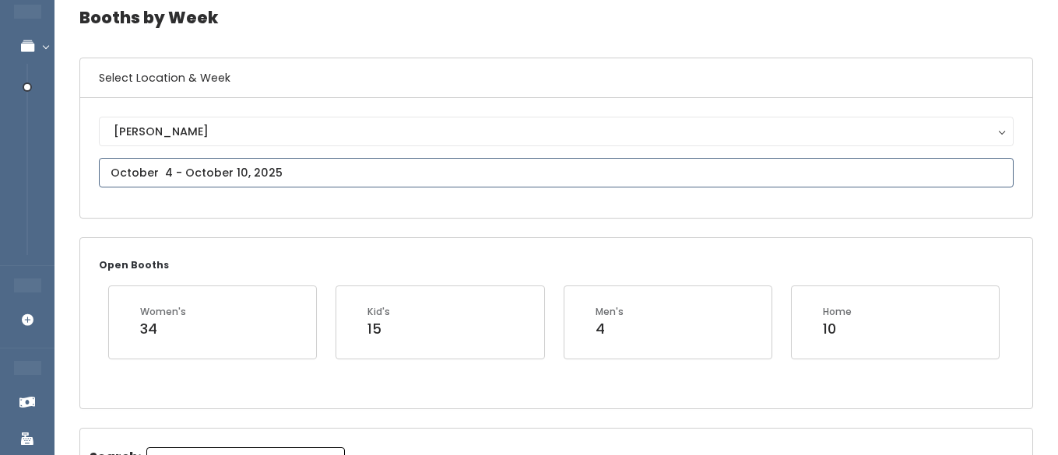
click at [213, 176] on input "text" at bounding box center [556, 173] width 914 height 30
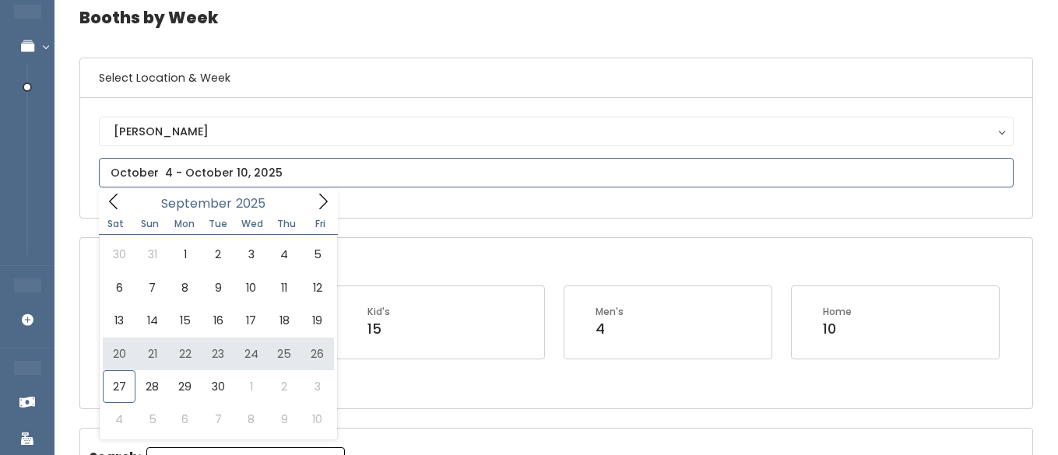
type input "September 20 to September 26"
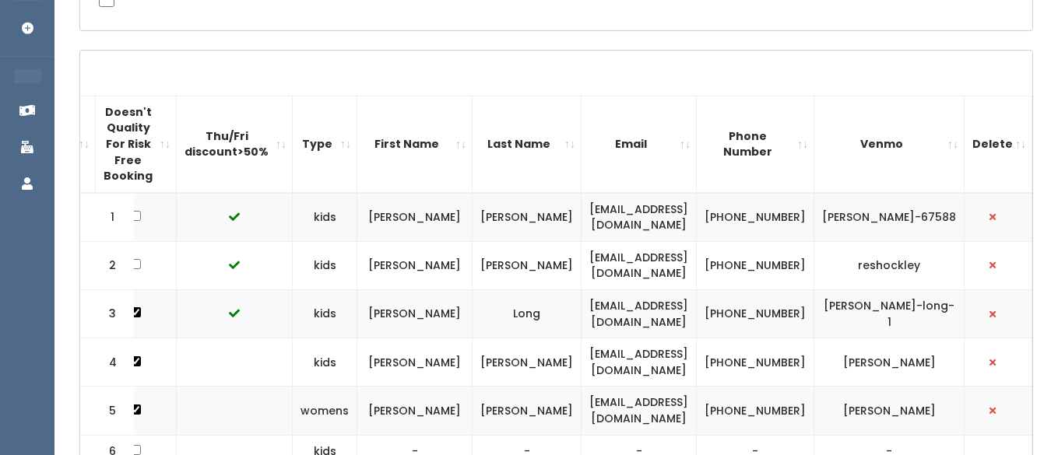
scroll to position [0, 309]
click at [697, 132] on th "Email" at bounding box center [638, 144] width 115 height 97
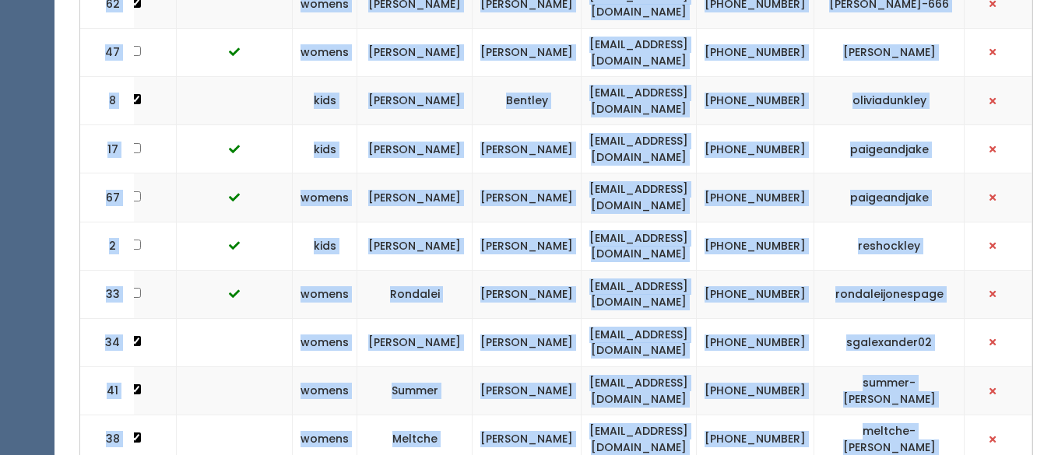
scroll to position [3476, 0]
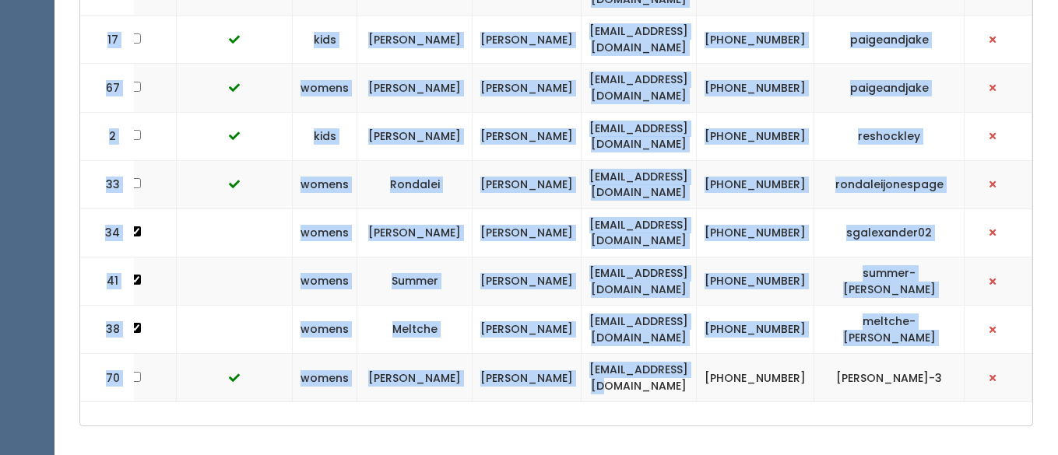
drag, startPoint x: 595, startPoint y: 204, endPoint x: 748, endPoint y: 316, distance: 189.9
copy tbody "abbie.dunkley55@gmail.com (719) 373-0342 abbiedunks 74 mens Abbie Dunkley abbie…"
click at [218, 209] on td at bounding box center [235, 233] width 116 height 48
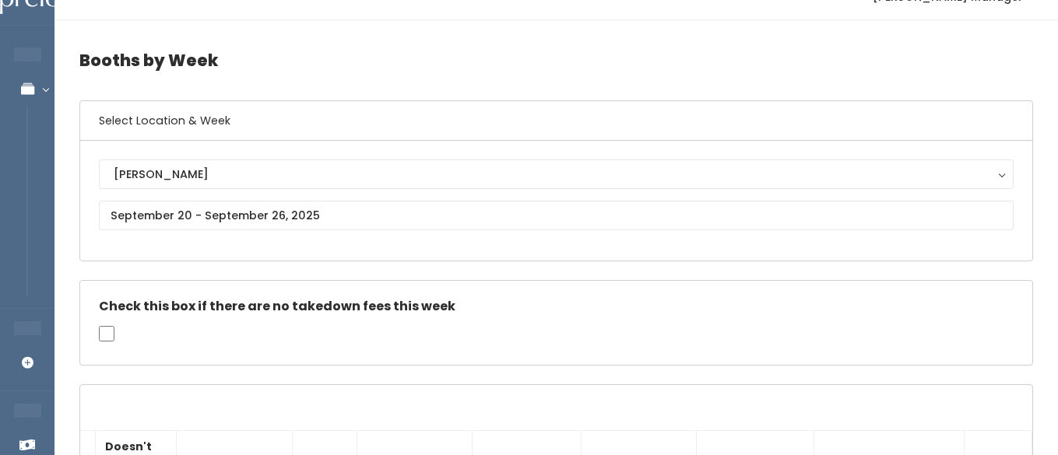
scroll to position [0, 0]
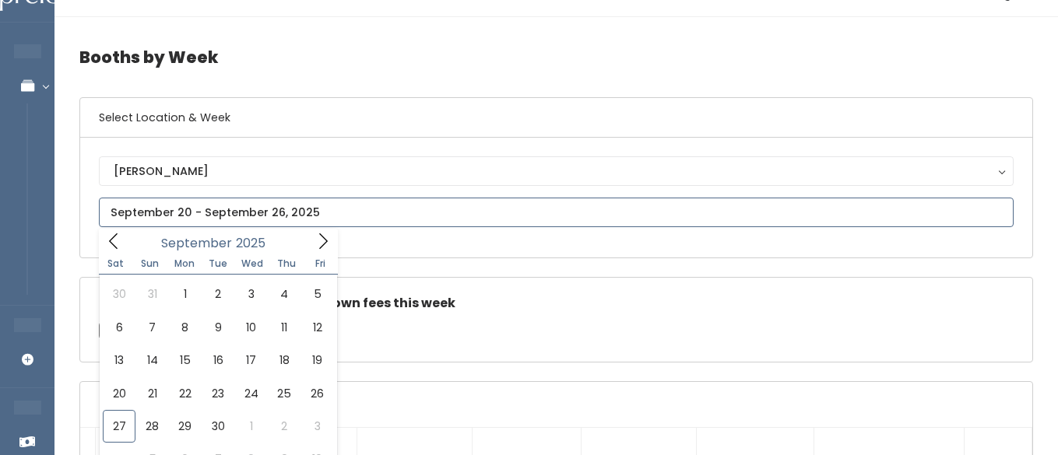
scroll to position [39, 0]
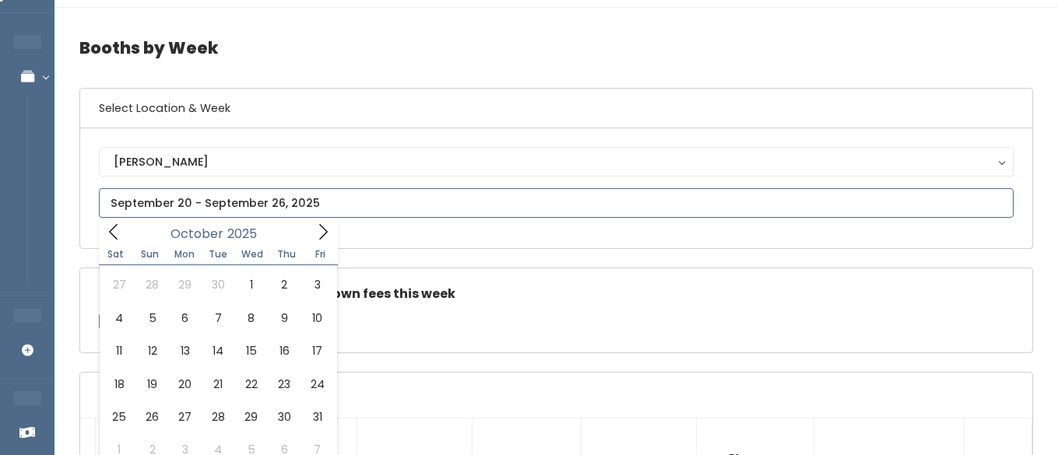
click at [319, 226] on icon at bounding box center [322, 231] width 17 height 17
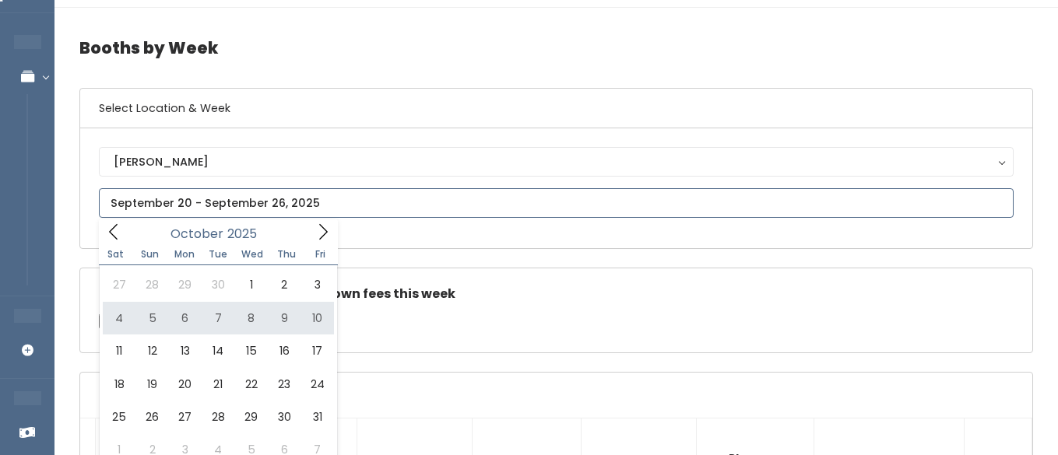
type input "October 4 to October 10"
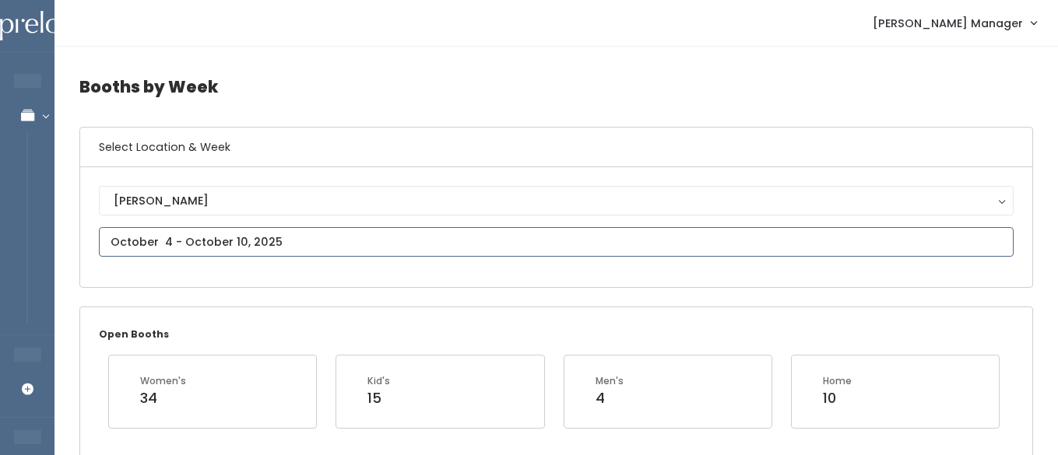
click at [283, 238] on input "text" at bounding box center [556, 242] width 914 height 30
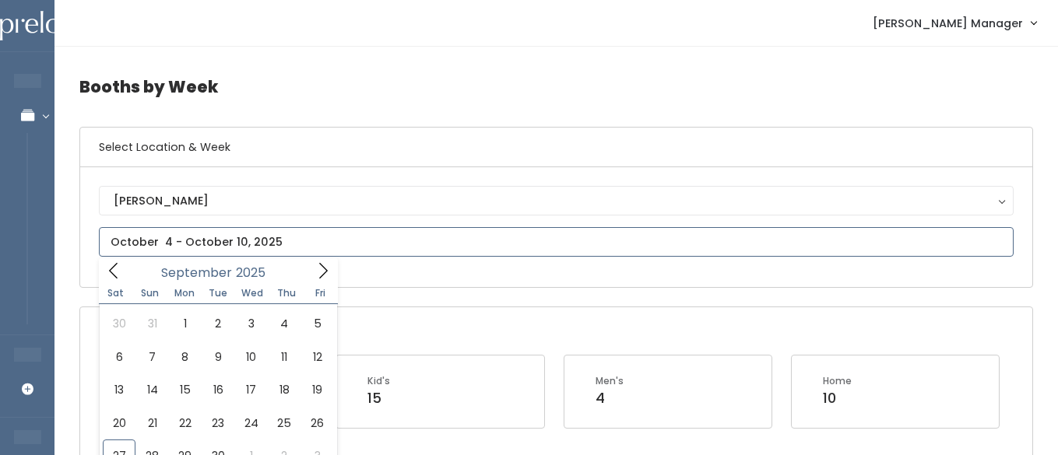
scroll to position [76, 0]
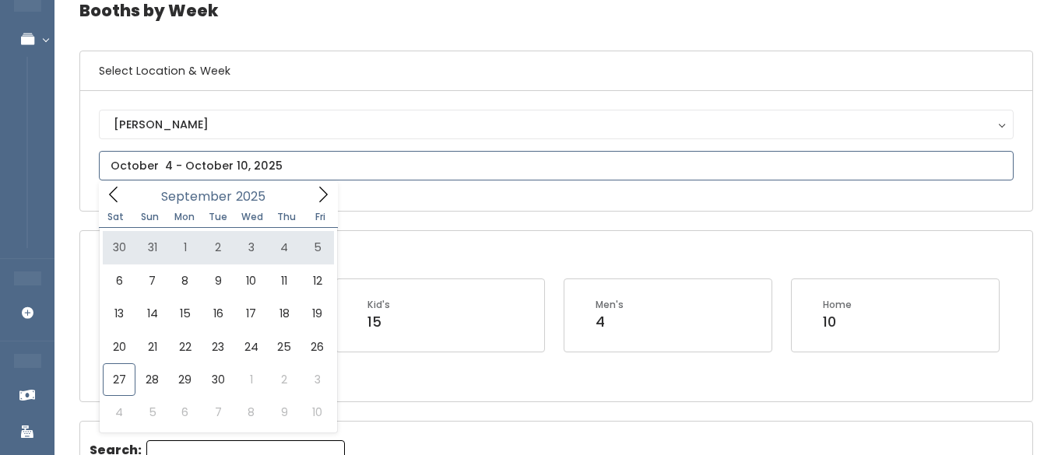
click at [329, 189] on icon at bounding box center [322, 194] width 17 height 17
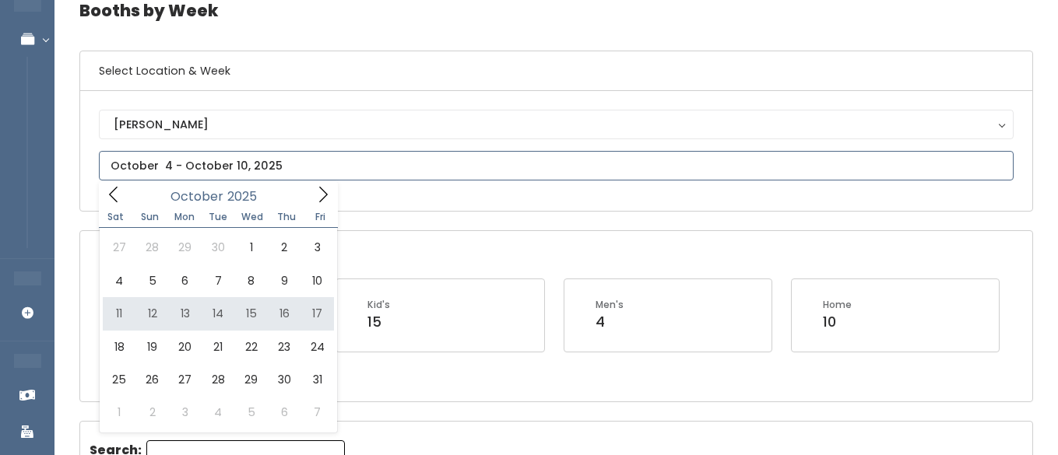
type input "[DATE] to [DATE]"
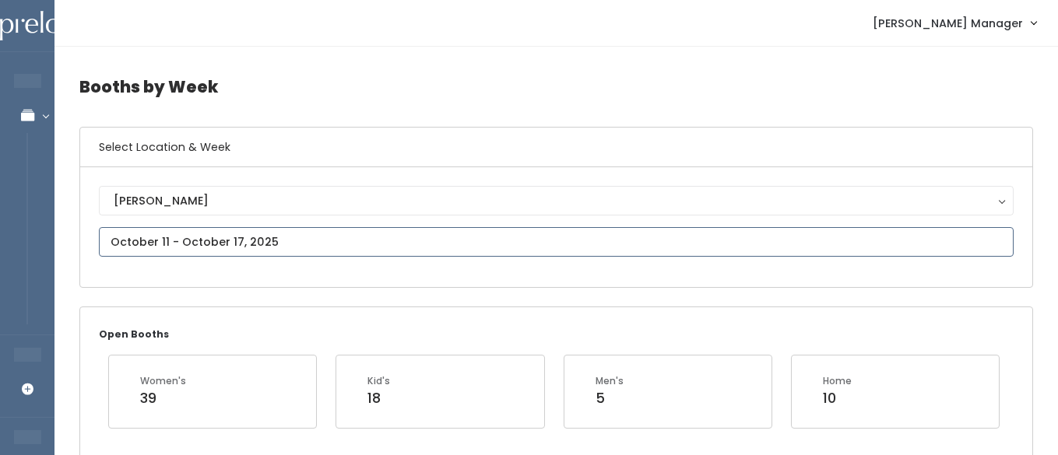
click at [209, 240] on input "text" at bounding box center [556, 242] width 914 height 30
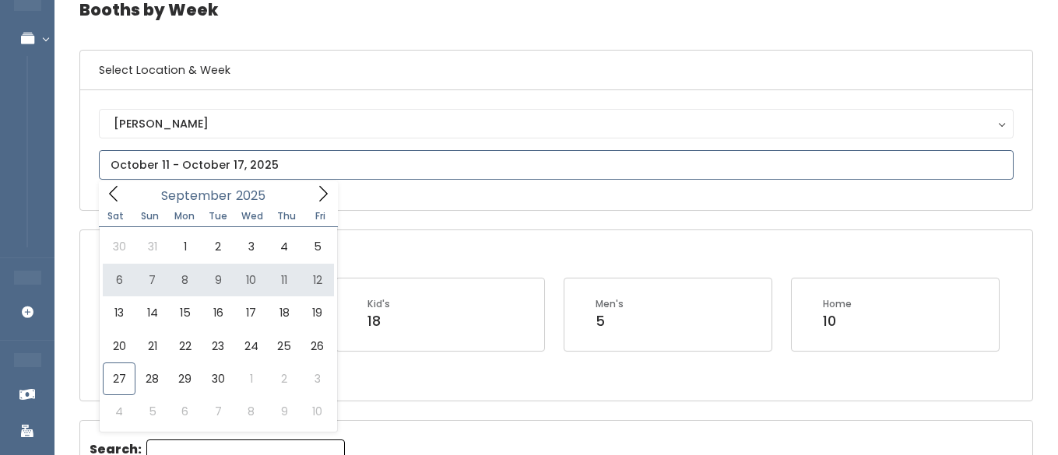
scroll to position [95, 0]
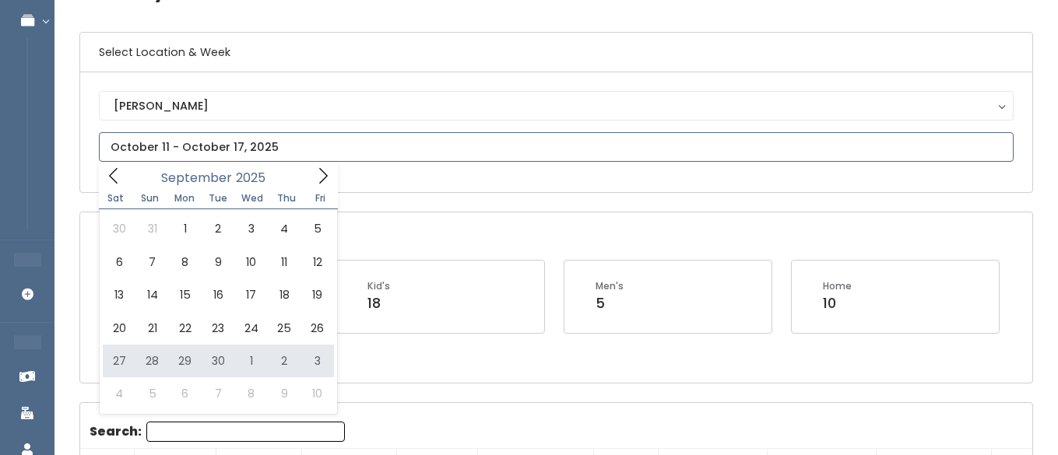
type input "[DATE] to [DATE]"
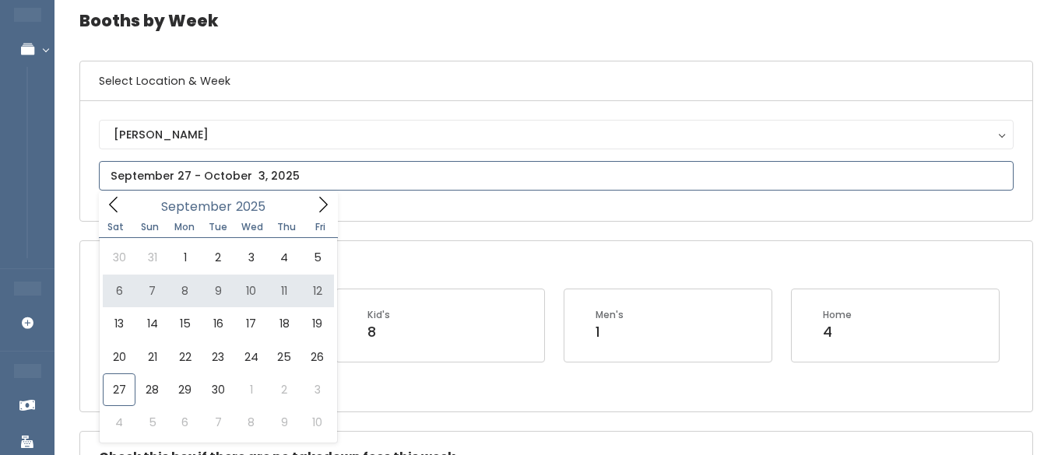
scroll to position [87, 0]
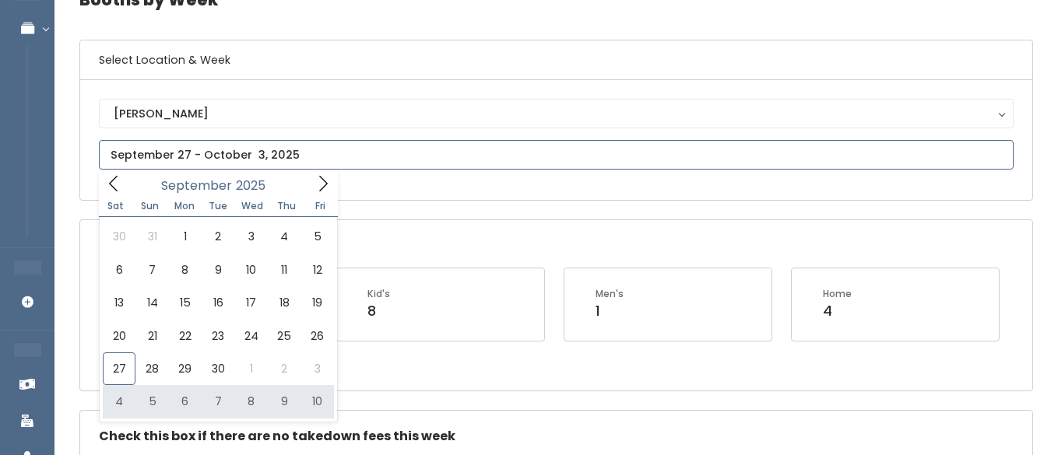
type input "October 4 to October 10"
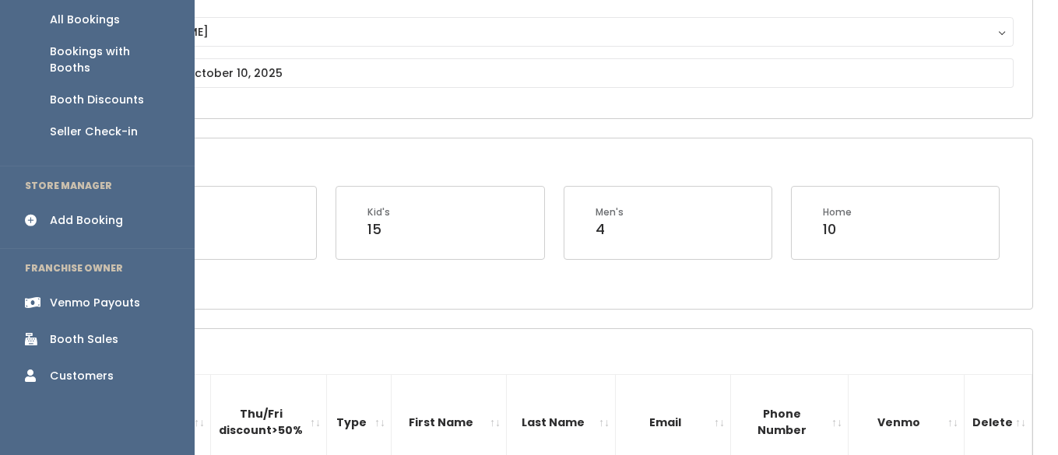
scroll to position [191, 0]
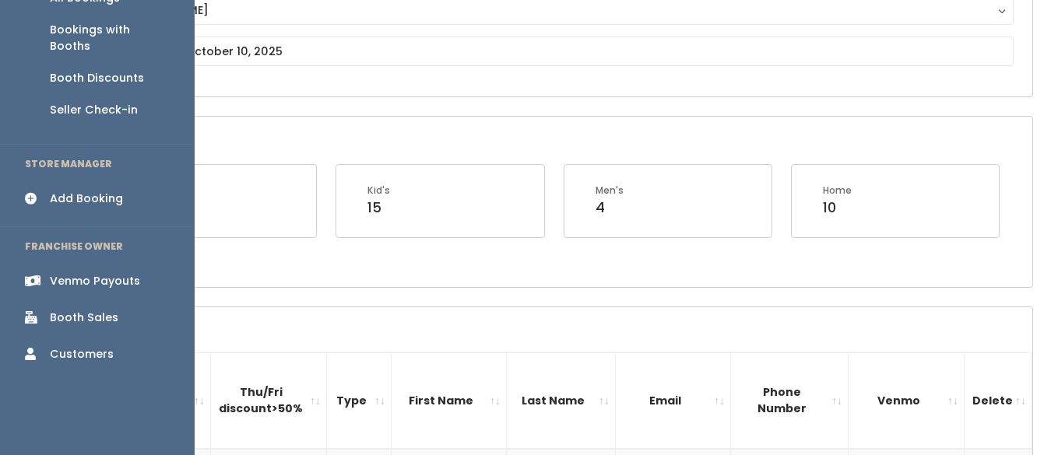
click at [79, 273] on div "Venmo Payouts" at bounding box center [95, 281] width 90 height 16
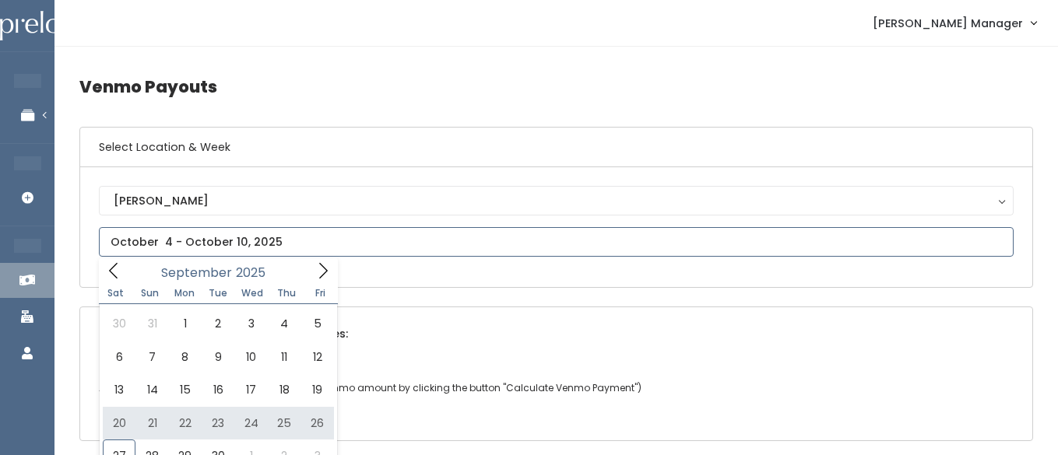
type input "September 20 to September 26"
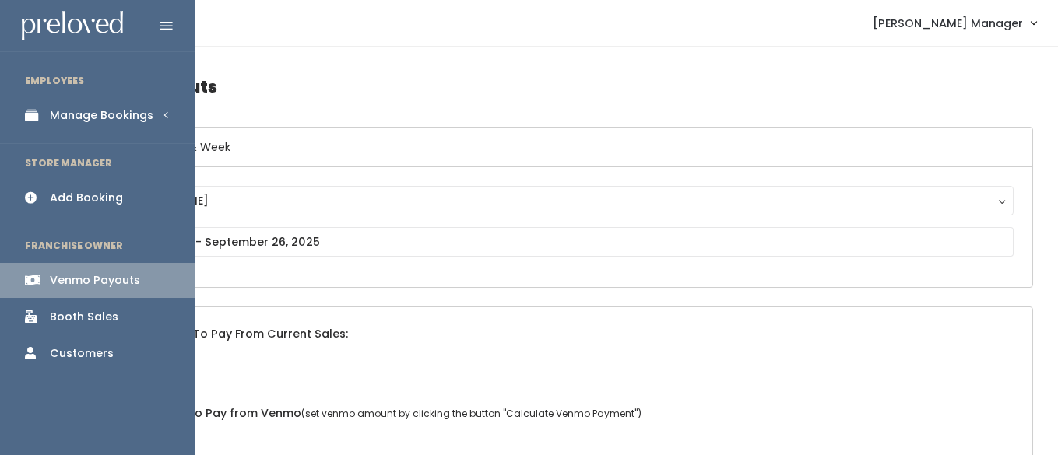
click at [45, 112] on icon at bounding box center [36, 115] width 22 height 13
click at [67, 118] on div "Manage Bookings" at bounding box center [102, 115] width 104 height 16
click at [93, 117] on div "Manage Bookings" at bounding box center [102, 115] width 104 height 16
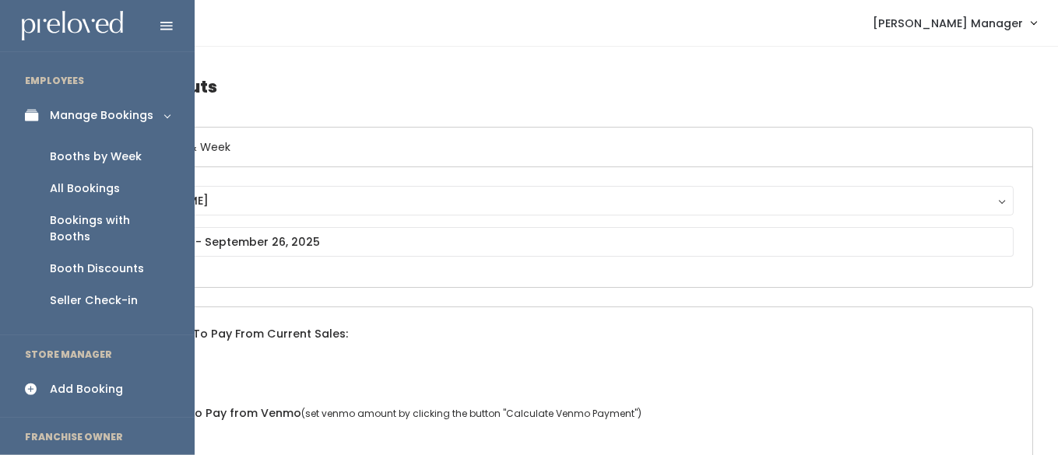
click at [114, 146] on link "Booths by Week" at bounding box center [97, 157] width 195 height 32
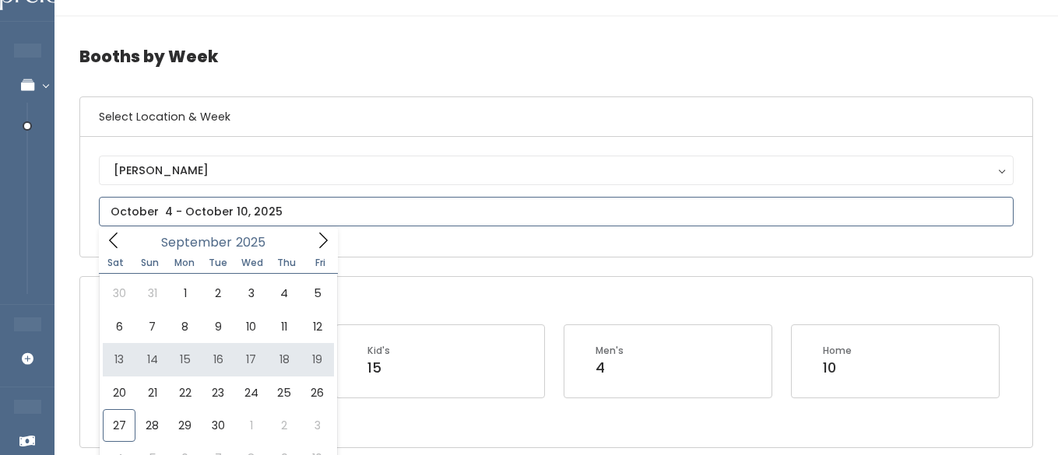
scroll to position [76, 0]
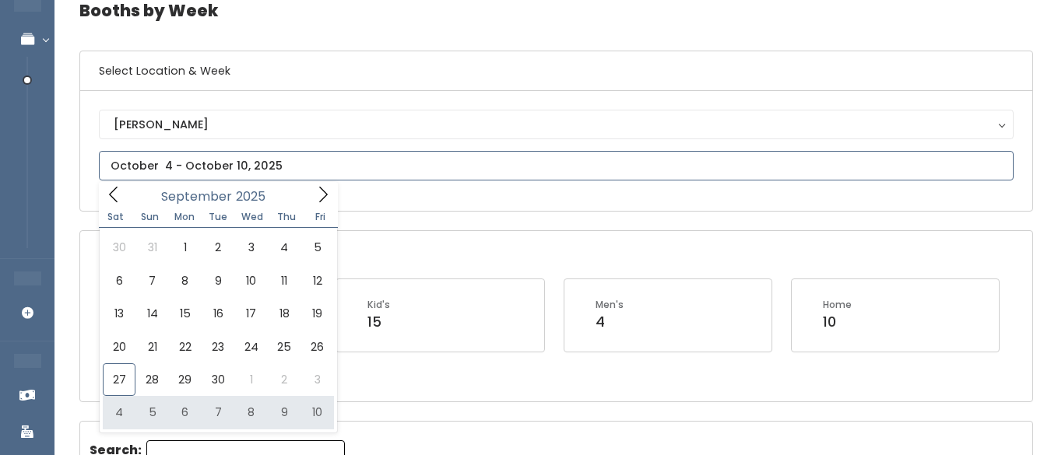
type input "[DATE] to [DATE]"
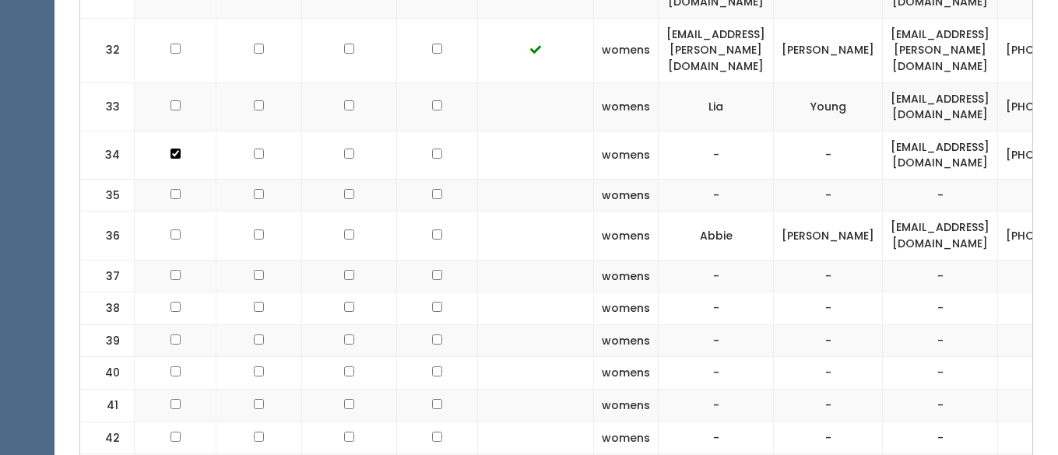
scroll to position [1744, 0]
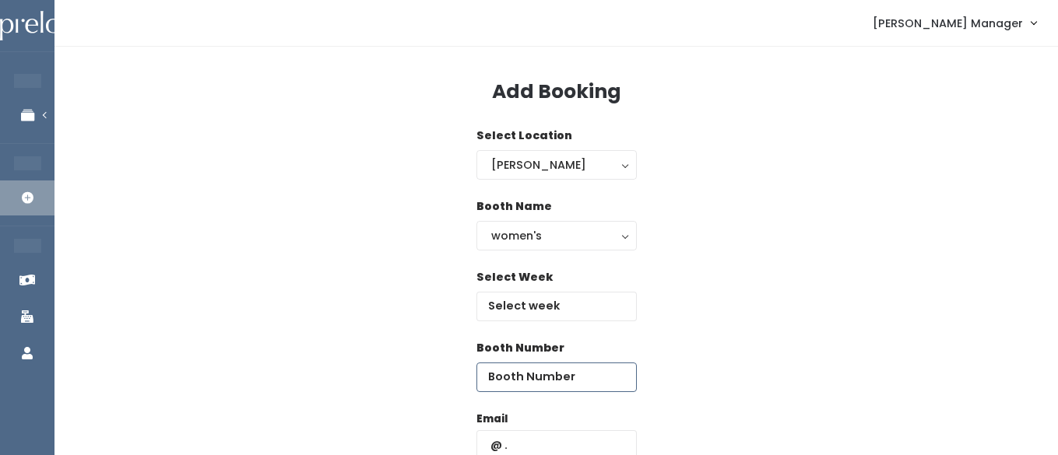
click at [514, 384] on input "number" at bounding box center [556, 378] width 160 height 30
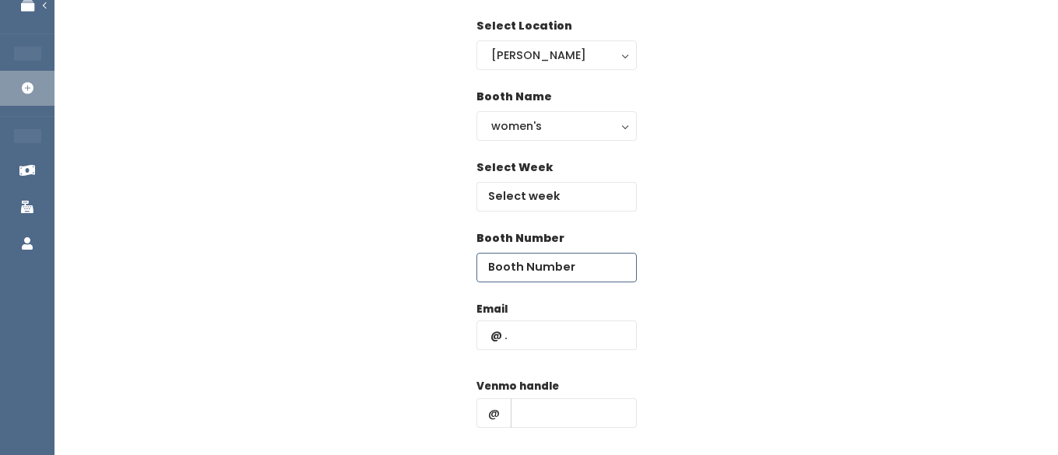
scroll to position [132, 0]
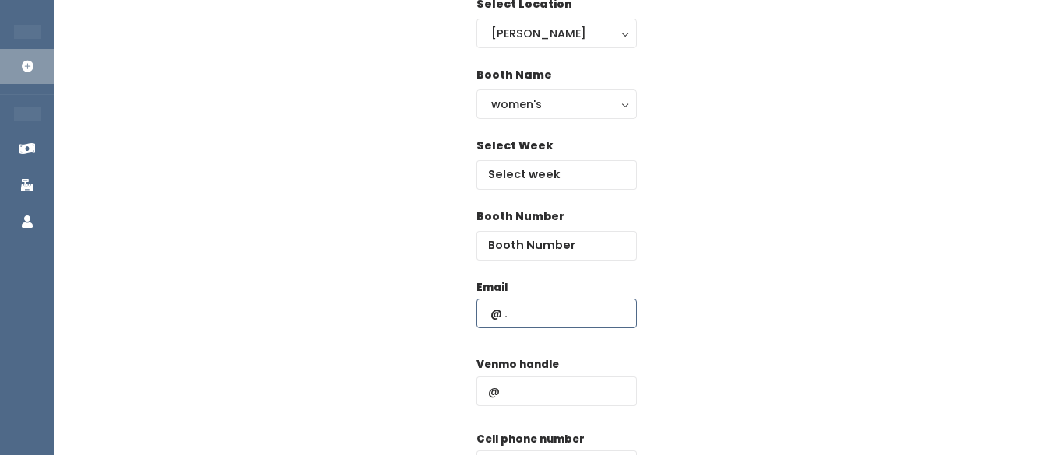
click at [534, 309] on input "text" at bounding box center [556, 314] width 160 height 30
type input "[EMAIL_ADDRESS][DOMAIN_NAME]"
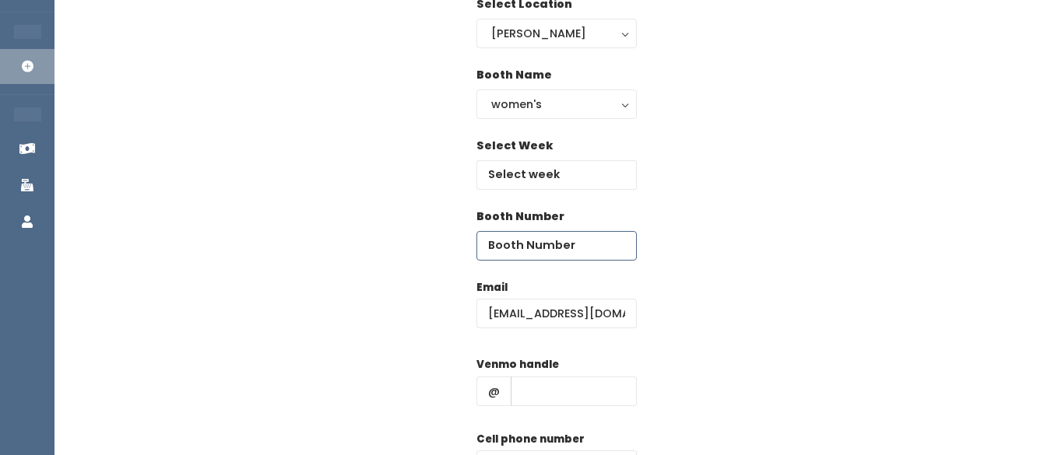
click at [575, 242] on input "number" at bounding box center [556, 246] width 160 height 30
type input "37"
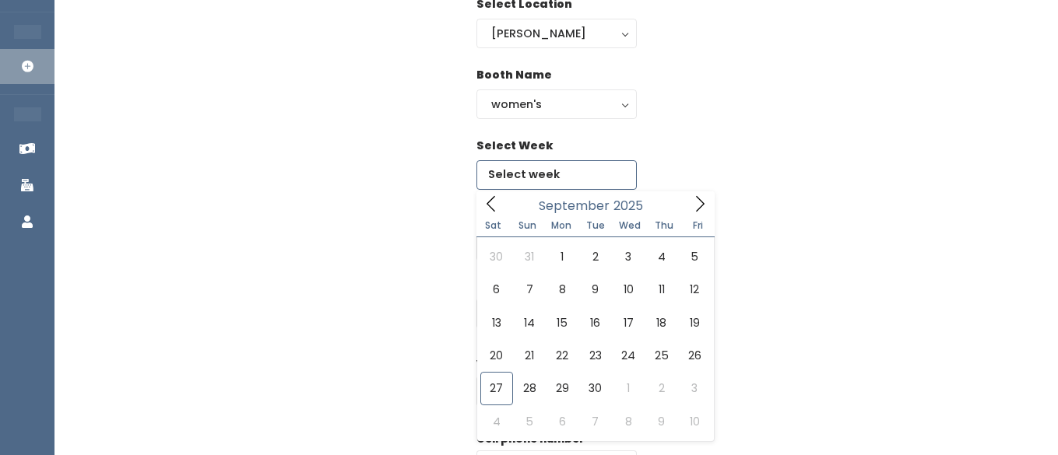
click at [571, 169] on input "text" at bounding box center [556, 175] width 160 height 30
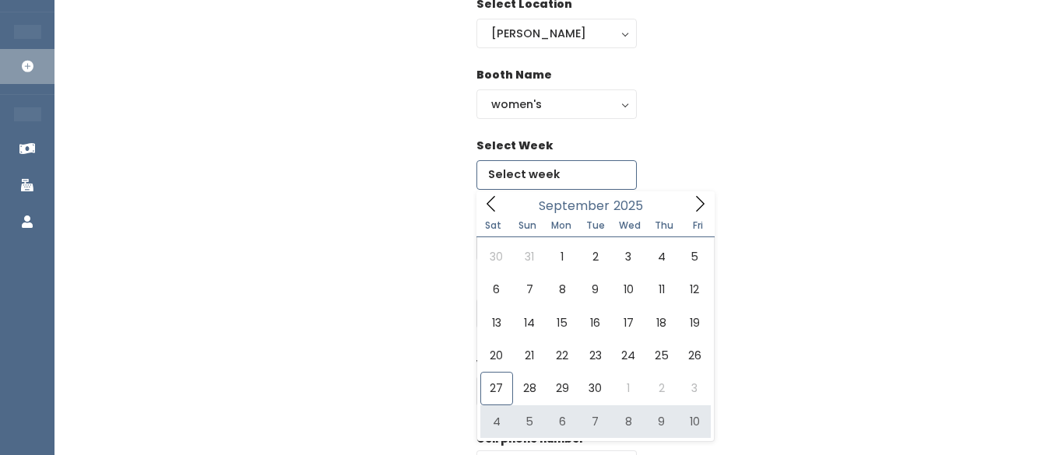
type input "[DATE] to [DATE]"
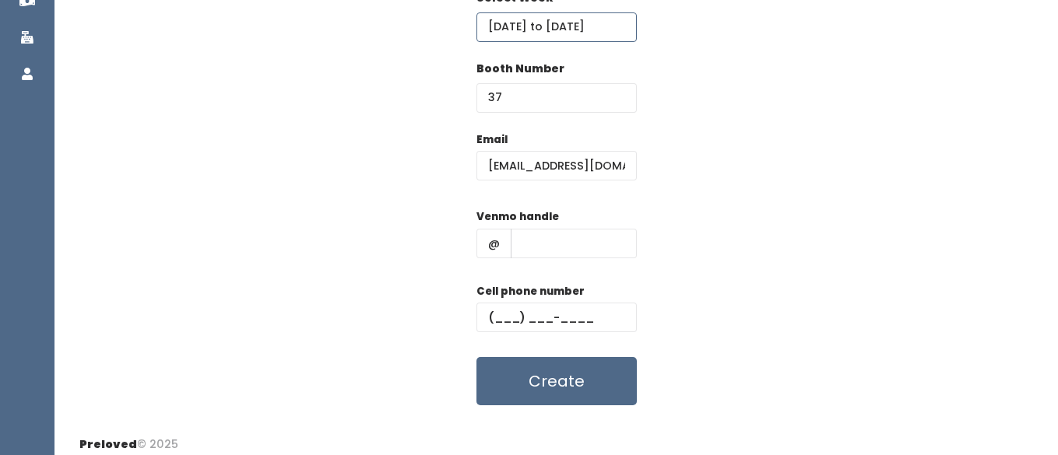
scroll to position [290, 0]
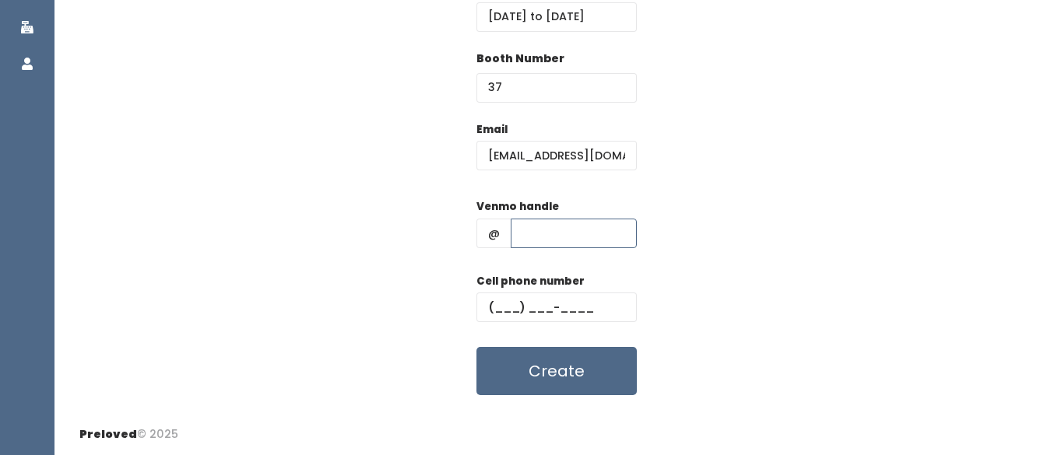
click at [545, 230] on input "text" at bounding box center [574, 234] width 126 height 30
type input "hhhh"
click at [543, 316] on input "text" at bounding box center [556, 308] width 160 height 30
type input "[PHONE_NUMBER]"
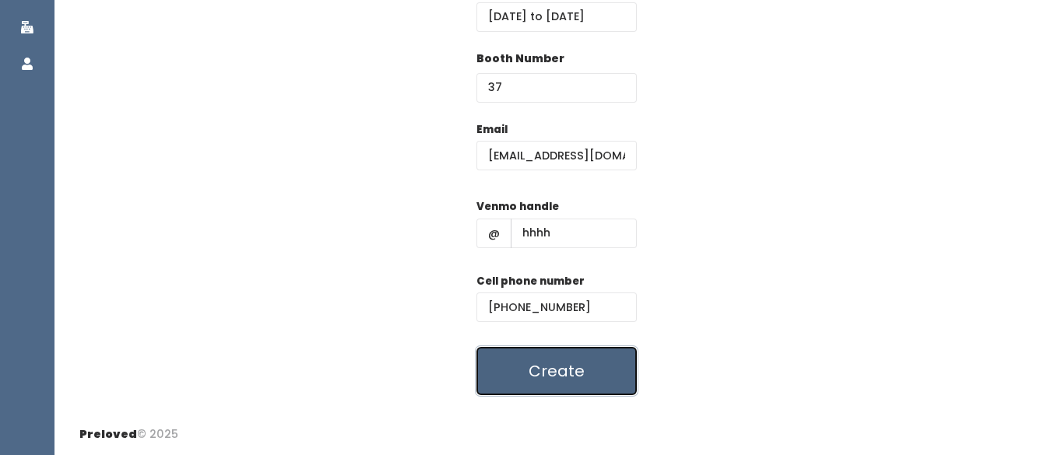
click at [545, 378] on button "Create" at bounding box center [556, 371] width 160 height 48
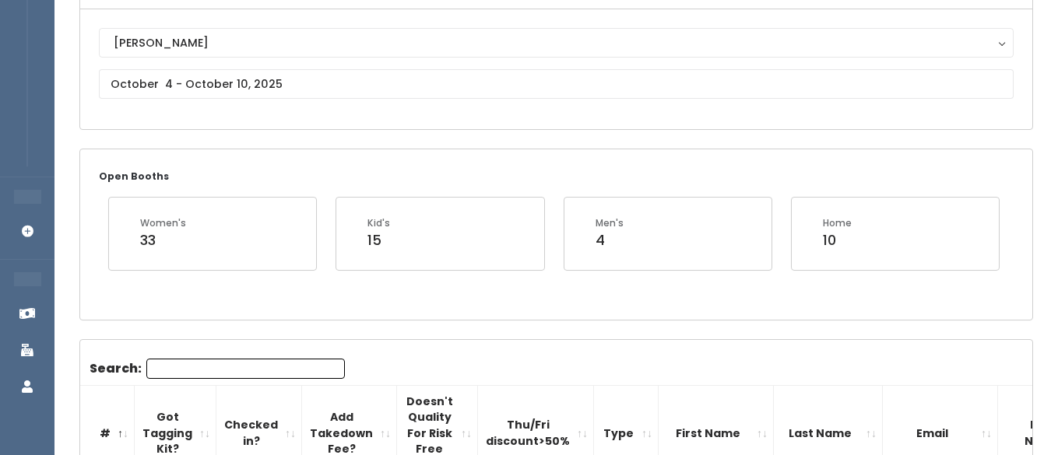
scroll to position [156, 0]
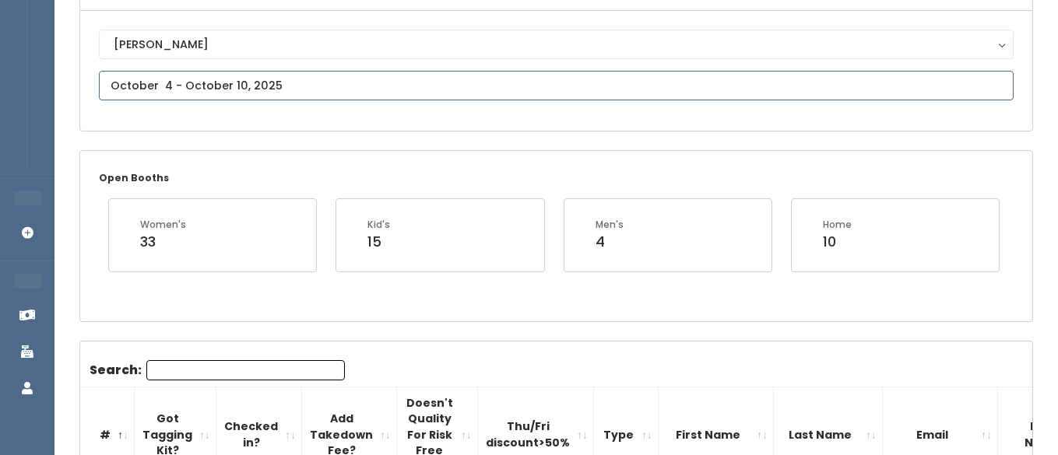
click at [239, 85] on input "text" at bounding box center [556, 86] width 914 height 30
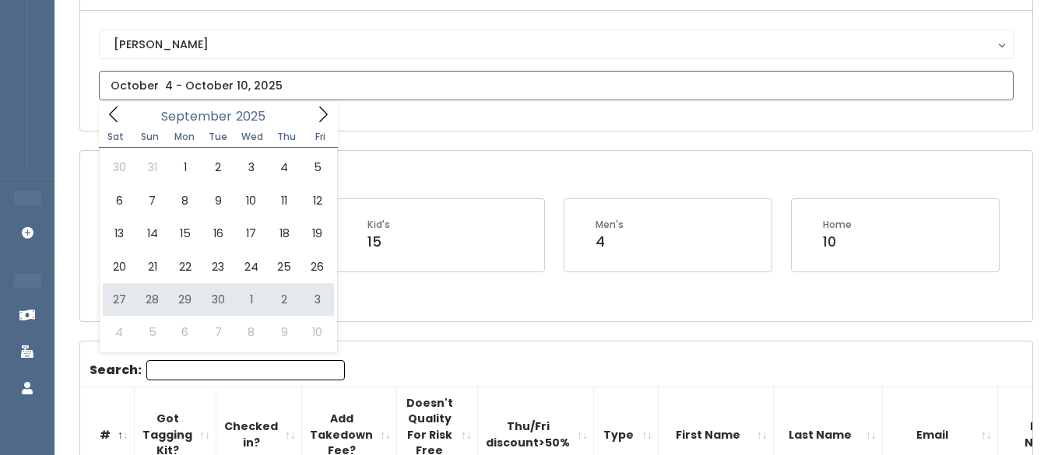
type input "[DATE] to [DATE]"
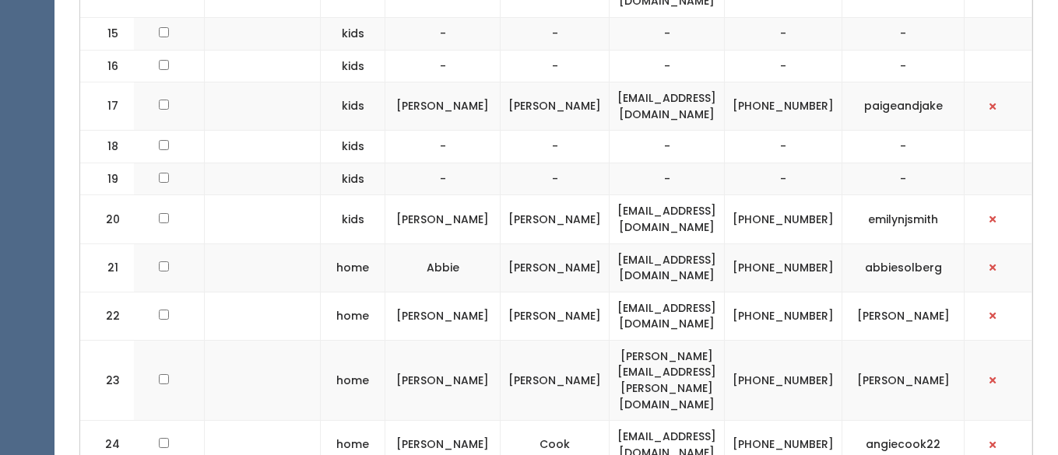
scroll to position [1341, 0]
click at [994, 319] on span "button" at bounding box center [992, 315] width 6 height 9
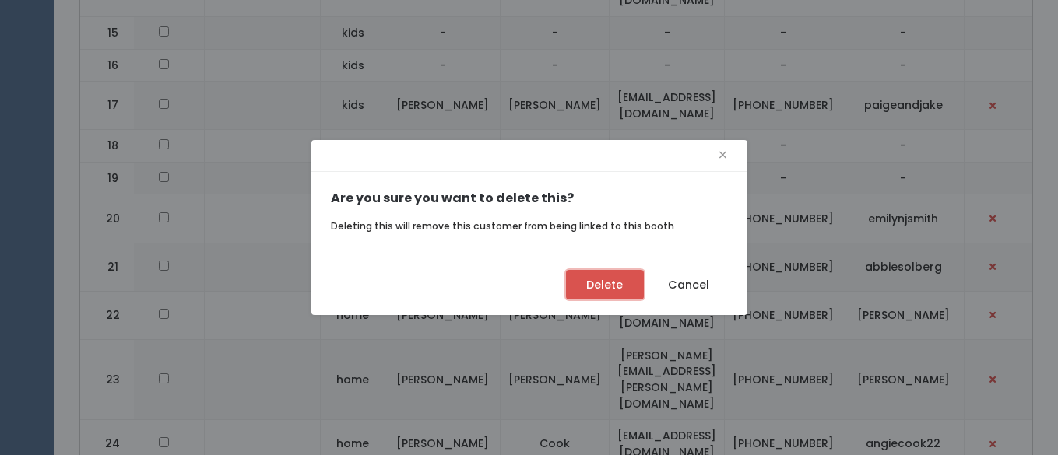
click at [601, 286] on button "Delete" at bounding box center [605, 285] width 78 height 30
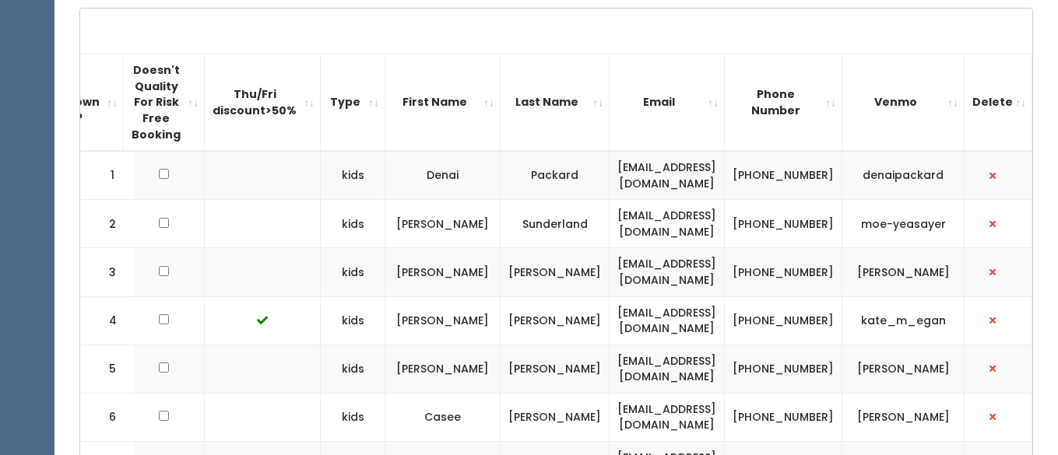
scroll to position [0, 300]
click at [991, 276] on span "button" at bounding box center [992, 272] width 6 height 9
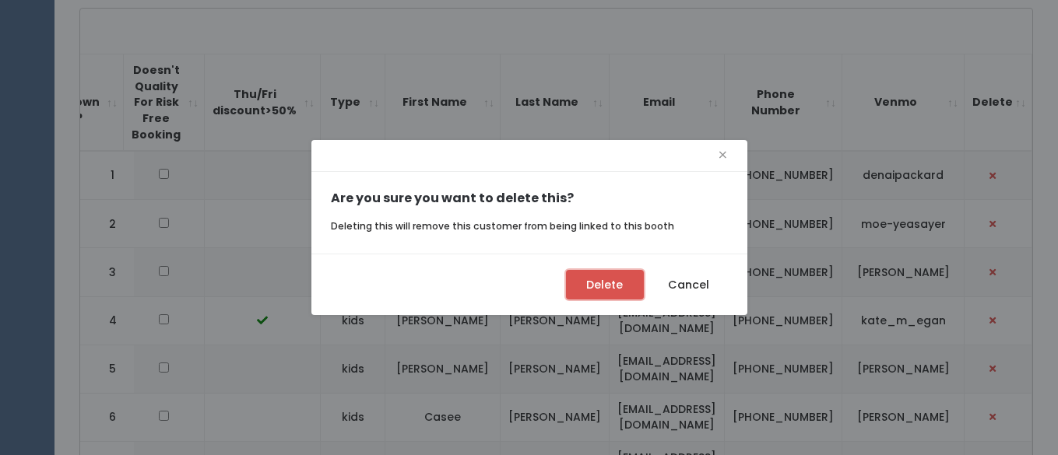
click at [604, 286] on button "Delete" at bounding box center [605, 285] width 78 height 30
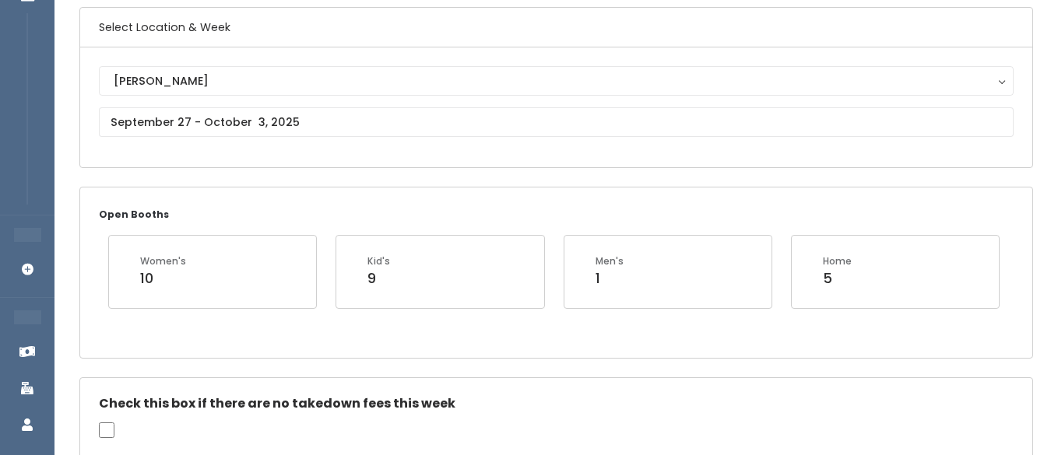
scroll to position [115, 0]
